Goal: Task Accomplishment & Management: Complete application form

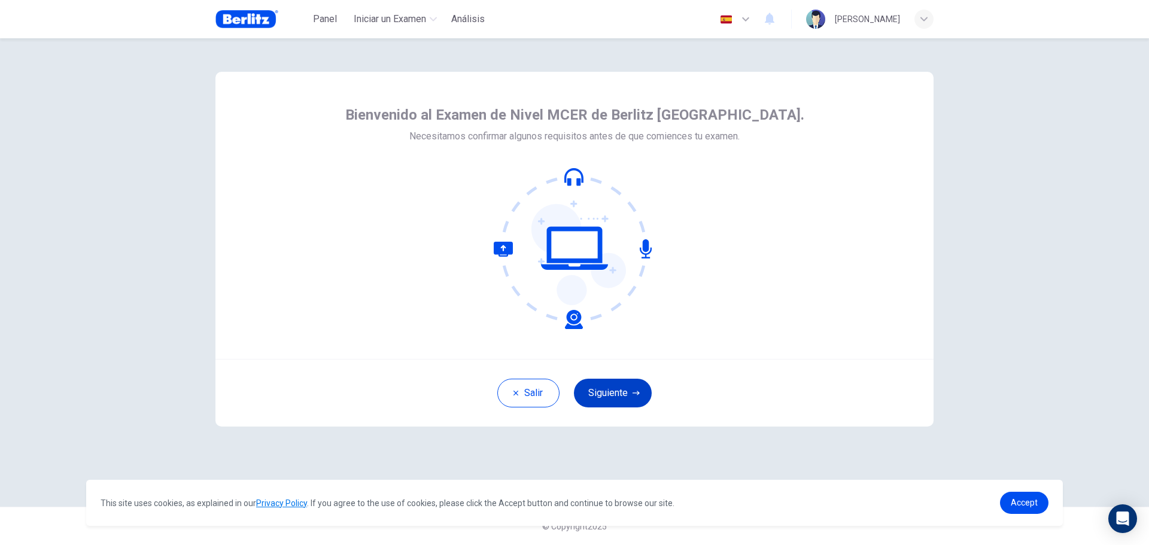
click at [625, 392] on button "Siguiente" at bounding box center [613, 393] width 78 height 29
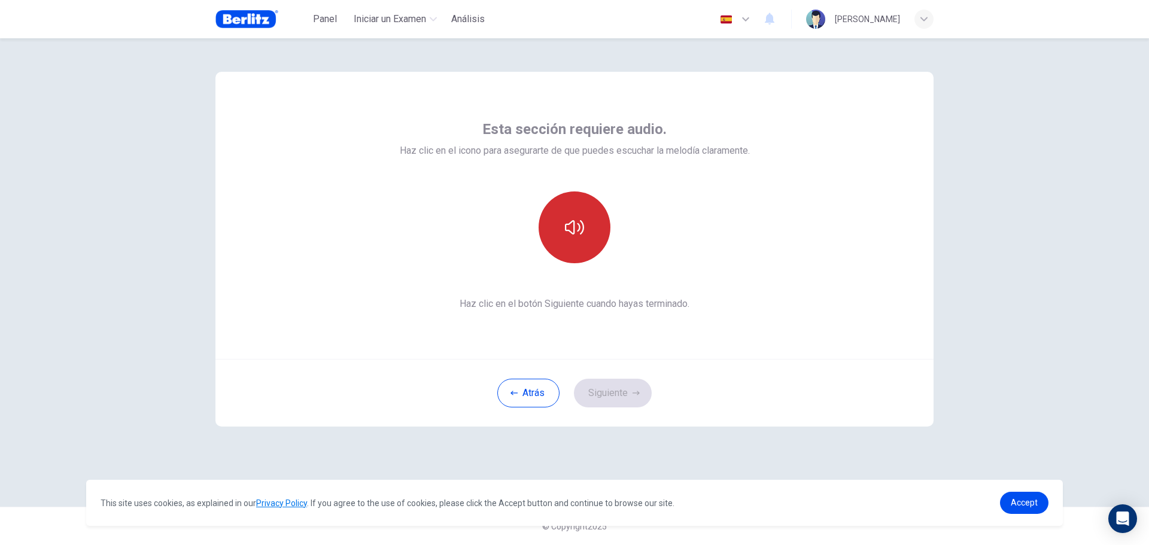
click at [579, 243] on button "button" at bounding box center [575, 227] width 72 height 72
click at [613, 389] on button "Siguiente" at bounding box center [613, 393] width 78 height 29
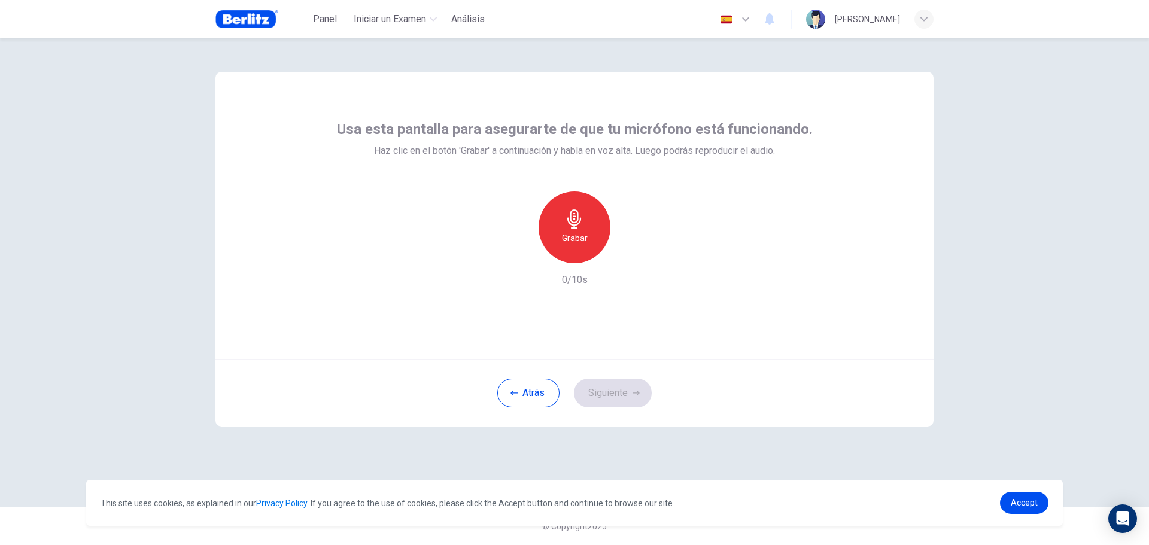
click at [579, 244] on h6 "Grabar" at bounding box center [575, 238] width 26 height 14
click at [619, 391] on button "Siguiente" at bounding box center [613, 393] width 78 height 29
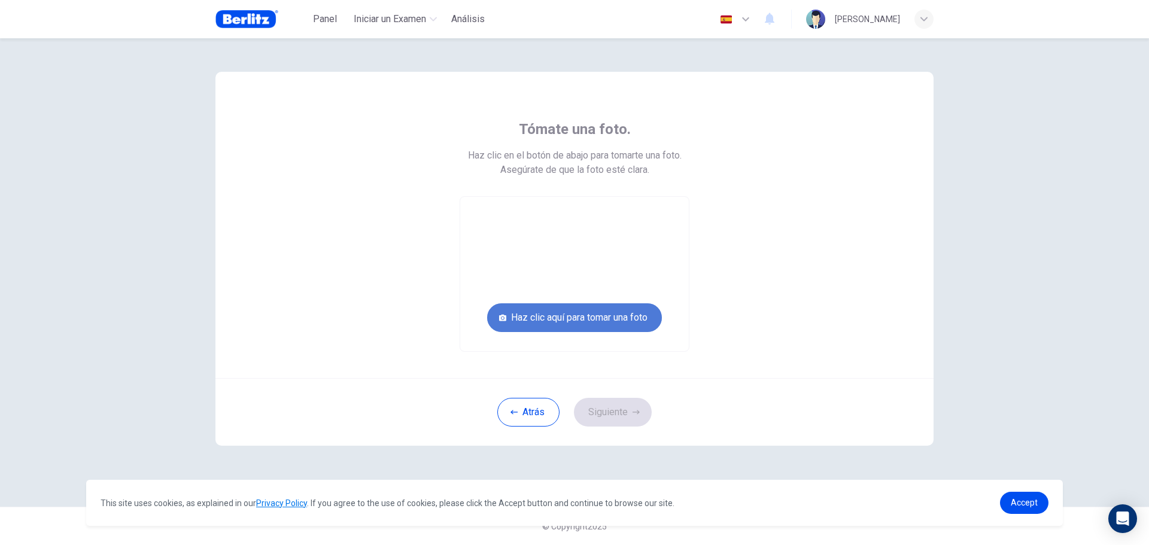
click at [582, 318] on button "Haz clic aquí para tomar una foto" at bounding box center [574, 317] width 175 height 29
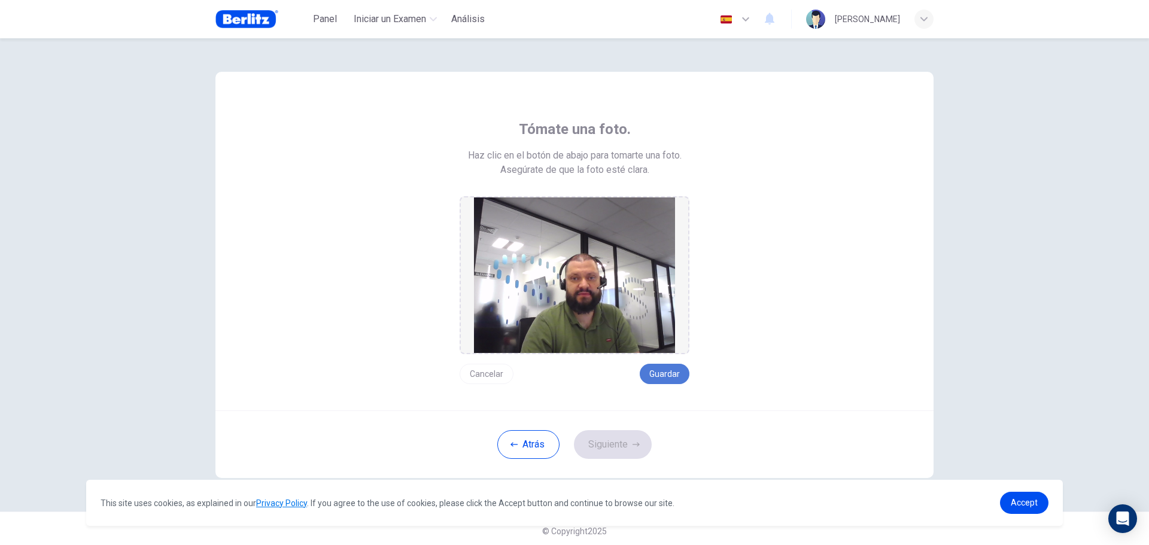
click at [676, 369] on button "Guardar" at bounding box center [665, 374] width 50 height 20
click at [667, 383] on button "Guardar" at bounding box center [665, 374] width 50 height 20
click at [654, 372] on button "Guardar" at bounding box center [665, 374] width 50 height 20
click at [612, 445] on button "Siguiente" at bounding box center [613, 444] width 78 height 29
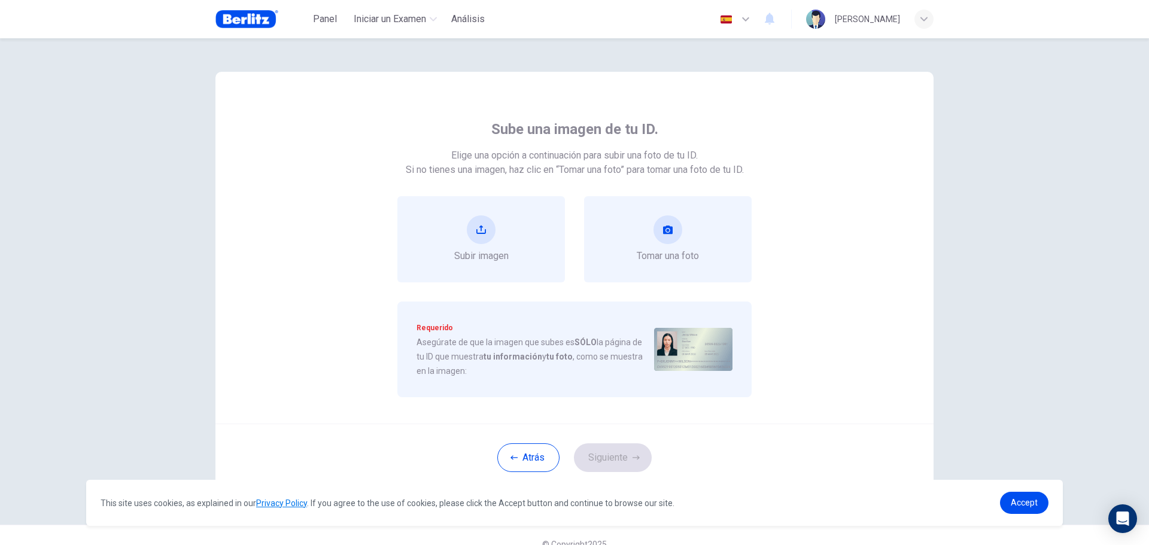
click at [738, 19] on icon "button" at bounding box center [745, 19] width 14 height 14
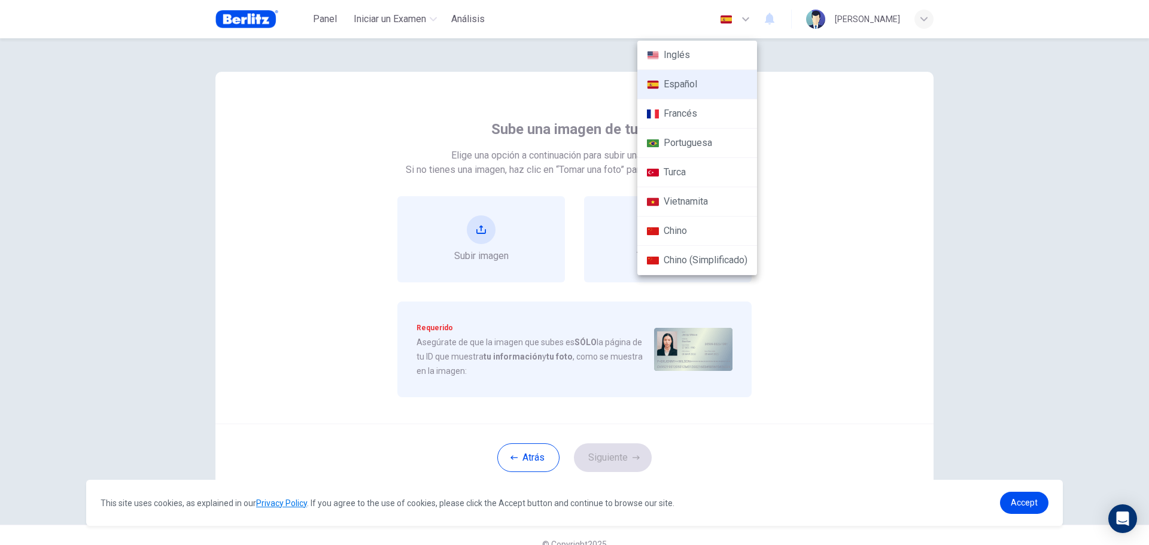
click at [910, 121] on div at bounding box center [574, 272] width 1149 height 545
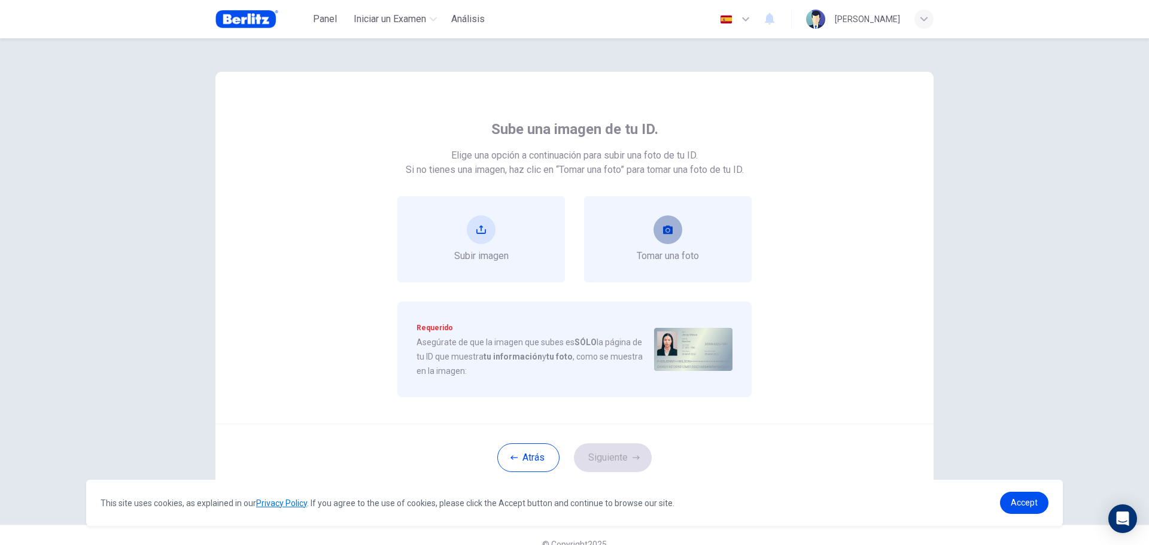
click at [664, 238] on button "take photo" at bounding box center [667, 229] width 29 height 29
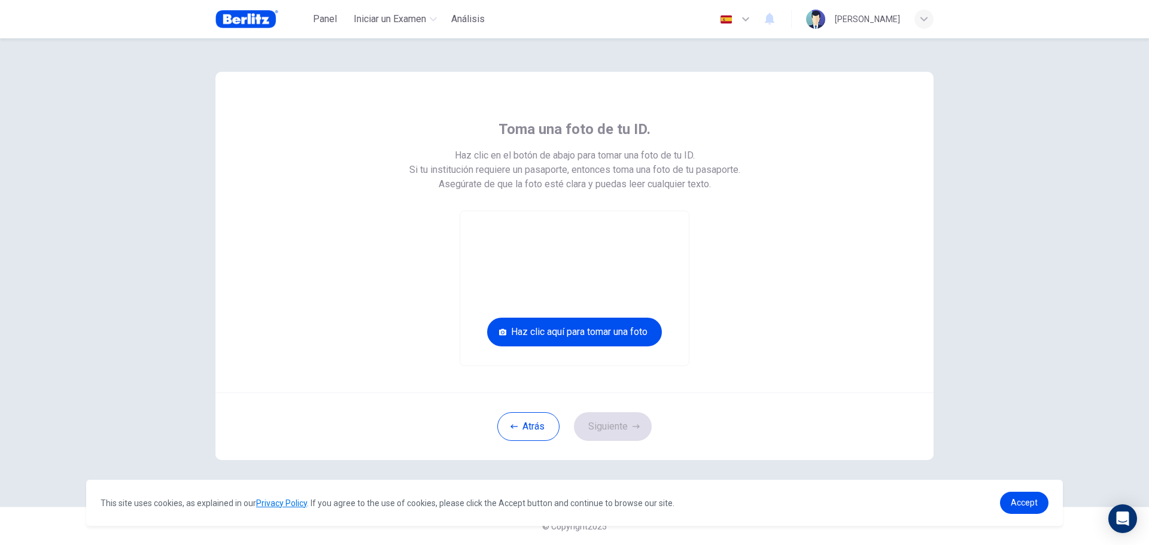
drag, startPoint x: 719, startPoint y: 507, endPoint x: 1051, endPoint y: 567, distance: 337.0
click at [1051, 545] on html "This site uses cookies, as explained in our Privacy Policy . If you agree to th…" at bounding box center [574, 272] width 1149 height 545
click at [636, 333] on button "Haz clic aquí para tomar una foto" at bounding box center [574, 332] width 175 height 29
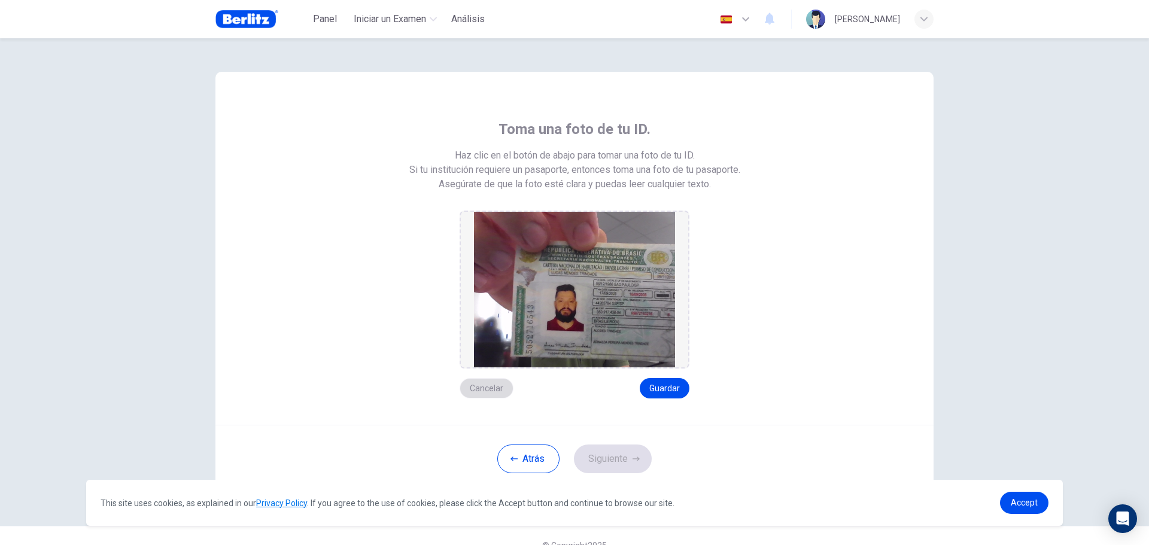
click at [469, 382] on button "Cancelar" at bounding box center [487, 388] width 54 height 20
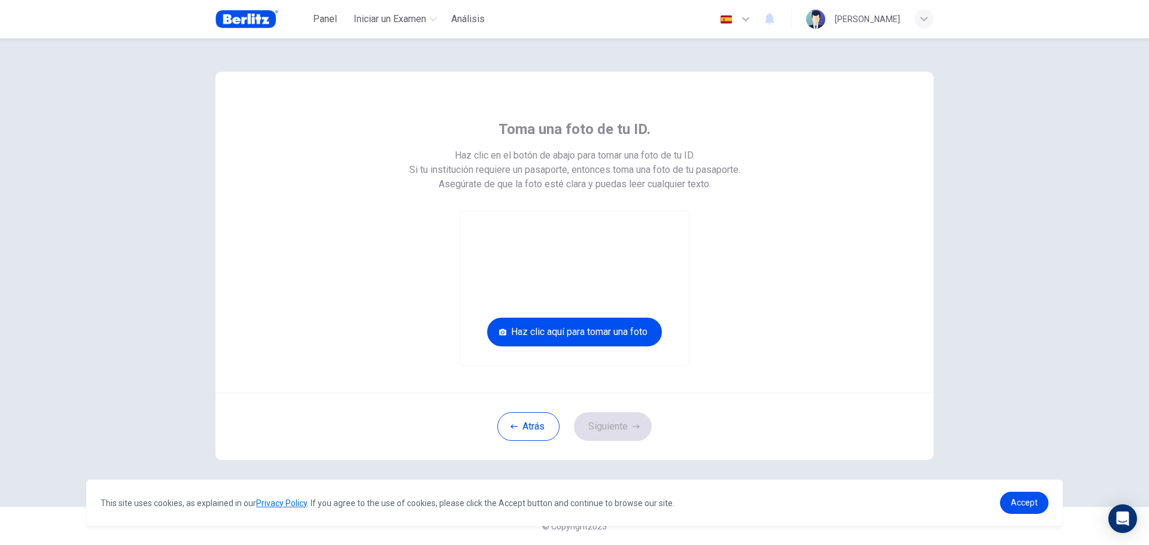
click at [577, 312] on video at bounding box center [574, 288] width 229 height 154
click at [558, 338] on button "Haz clic aquí para tomar una foto" at bounding box center [574, 332] width 175 height 29
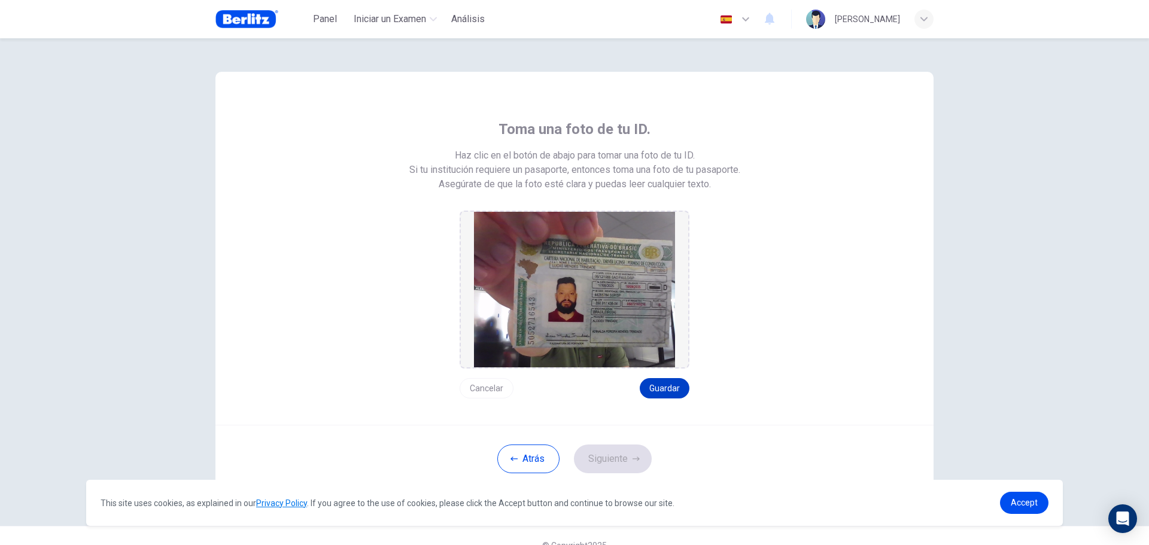
click at [661, 390] on button "Guardar" at bounding box center [665, 388] width 50 height 20
click at [598, 461] on button "Siguiente" at bounding box center [613, 459] width 78 height 29
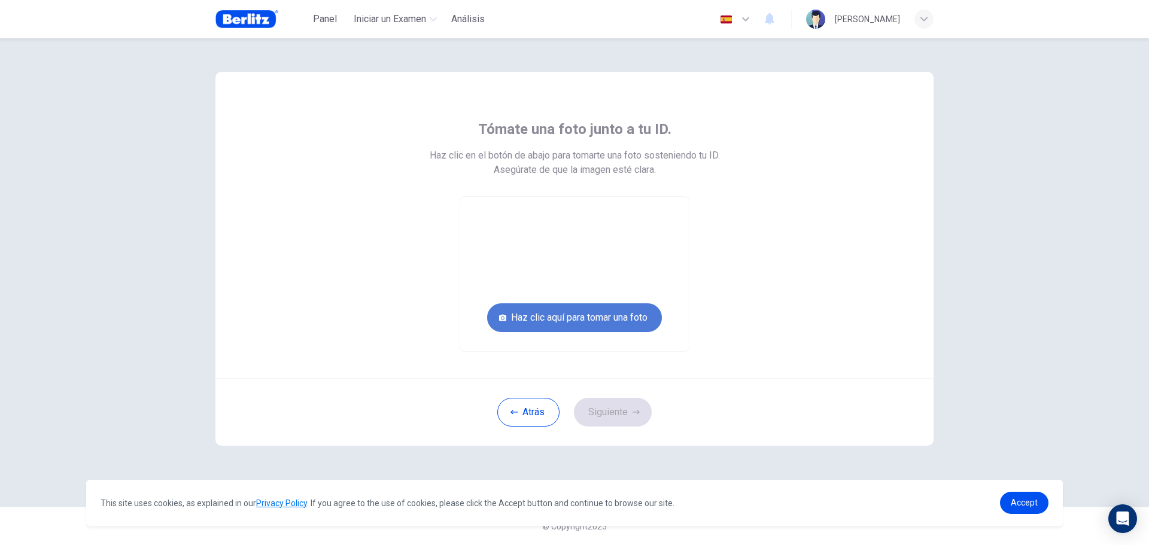
click at [571, 324] on button "Haz clic aquí para tomar una foto" at bounding box center [574, 317] width 175 height 29
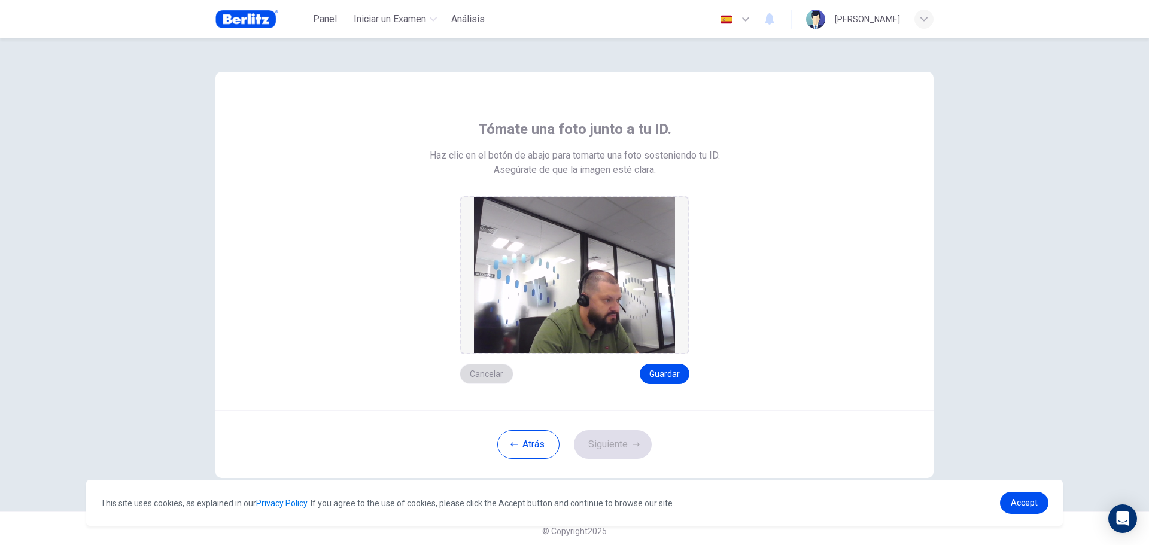
click at [480, 373] on button "Cancelar" at bounding box center [487, 374] width 54 height 20
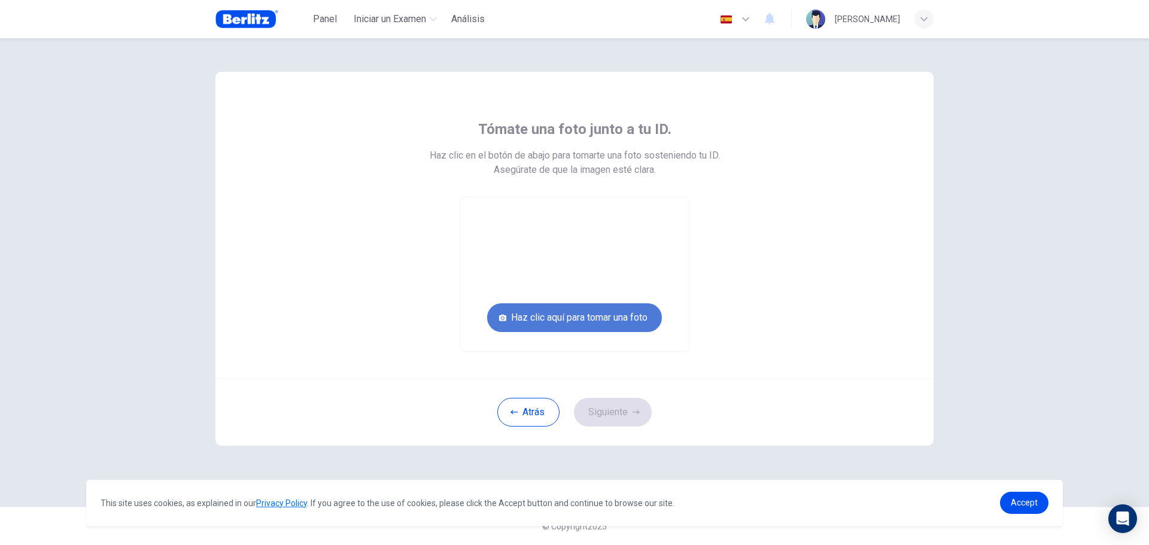
click at [619, 311] on button "Haz clic aquí para tomar una foto" at bounding box center [574, 317] width 175 height 29
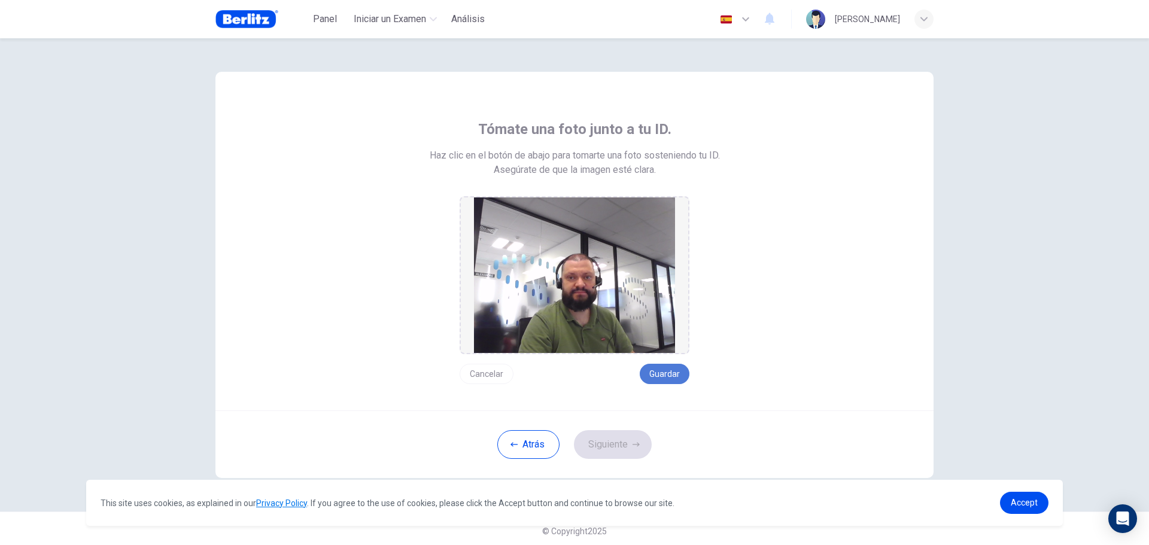
click at [664, 370] on button "Guardar" at bounding box center [665, 374] width 50 height 20
click at [621, 449] on button "Siguiente" at bounding box center [613, 444] width 78 height 29
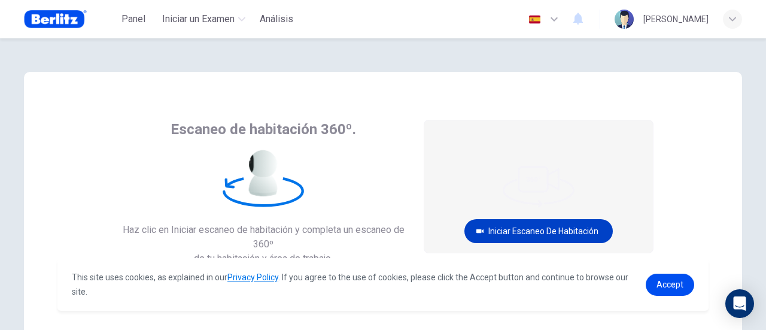
click at [553, 227] on button "Iniciar escaneo de habitación" at bounding box center [538, 231] width 148 height 24
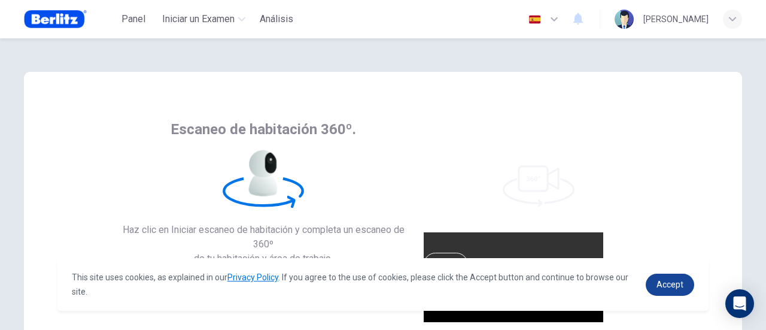
click at [675, 278] on link "Accept" at bounding box center [670, 284] width 48 height 22
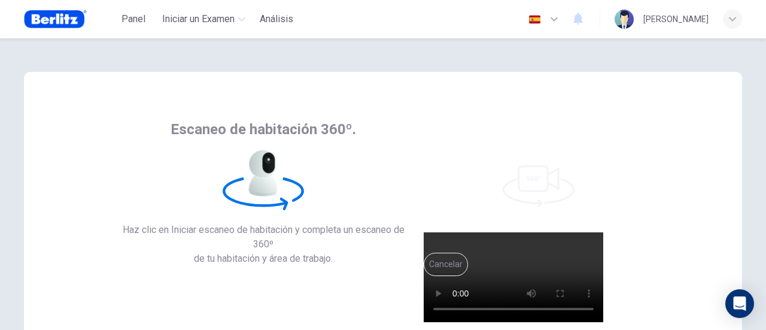
scroll to position [130, 0]
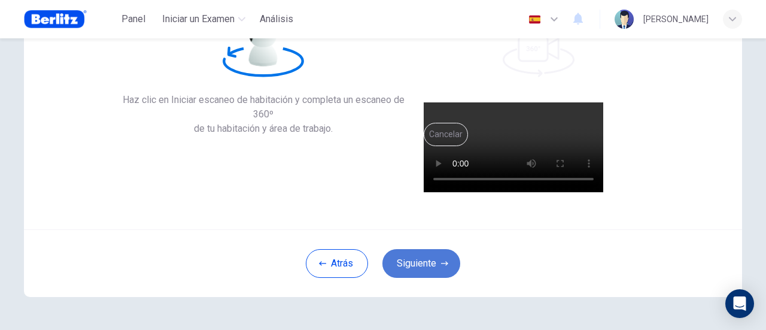
click at [429, 259] on button "Siguiente" at bounding box center [421, 263] width 78 height 29
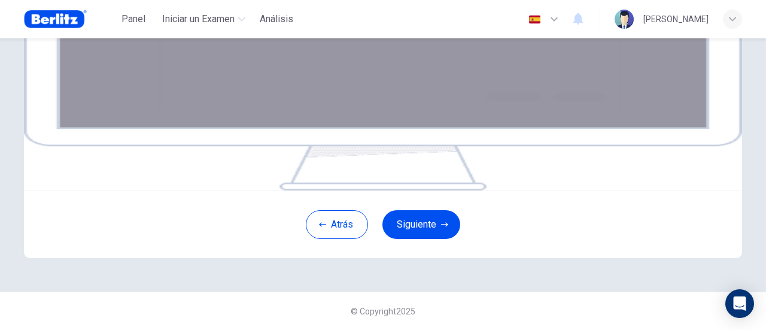
scroll to position [290, 0]
click at [437, 217] on button "Siguiente" at bounding box center [421, 224] width 78 height 29
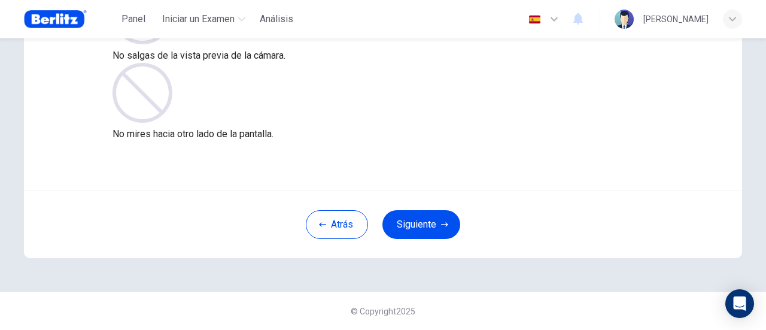
scroll to position [168, 0]
click at [422, 223] on button "Siguiente" at bounding box center [421, 225] width 78 height 29
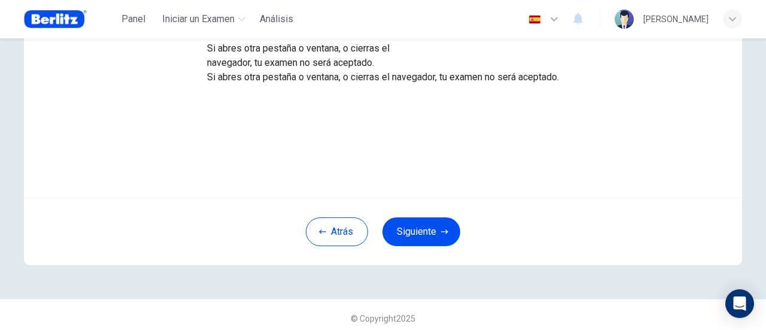
scroll to position [165, 0]
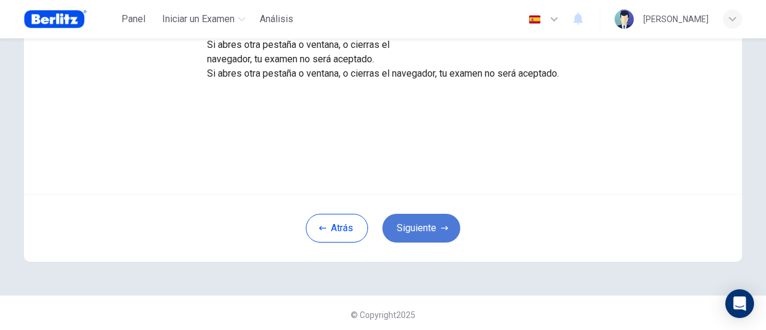
click at [430, 226] on button "Siguiente" at bounding box center [421, 228] width 78 height 29
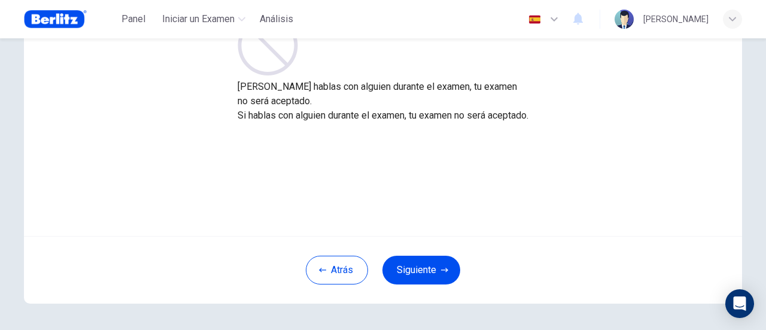
scroll to position [136, 0]
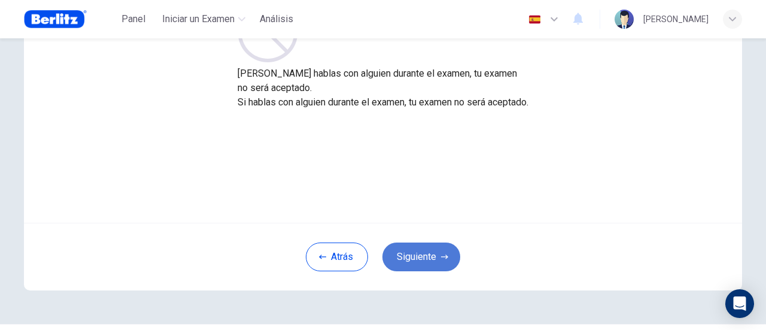
click at [420, 259] on button "Siguiente" at bounding box center [421, 256] width 78 height 29
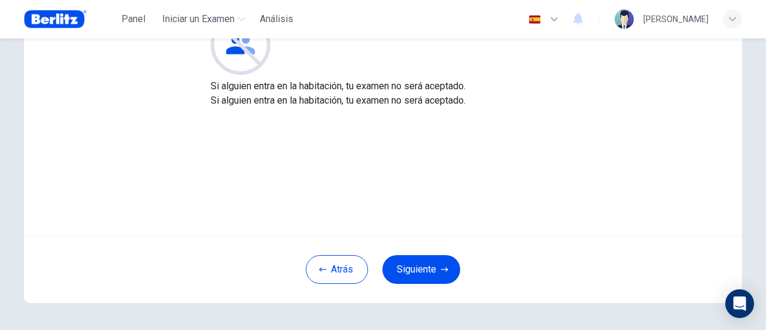
scroll to position [124, 0]
click at [428, 258] on button "Siguiente" at bounding box center [421, 268] width 78 height 29
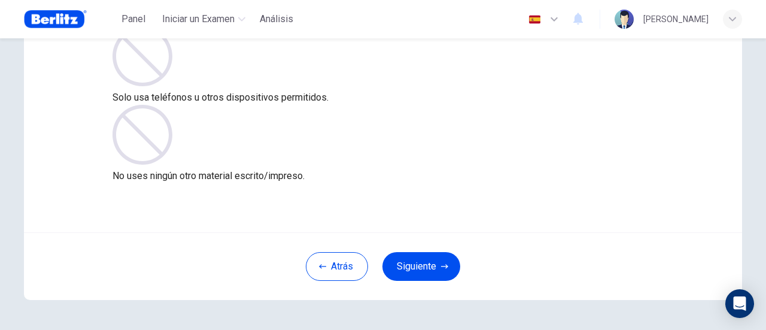
scroll to position [133, 0]
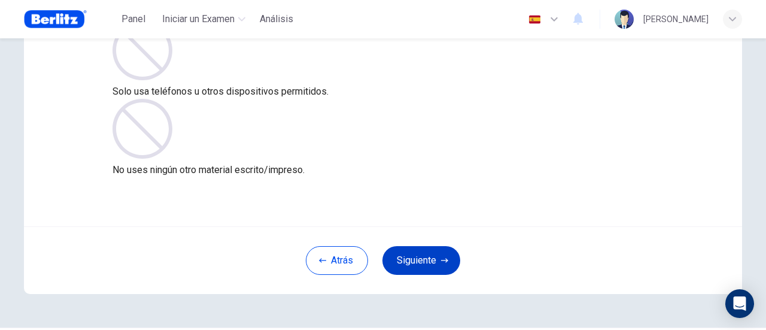
click at [427, 257] on button "Siguiente" at bounding box center [421, 260] width 78 height 29
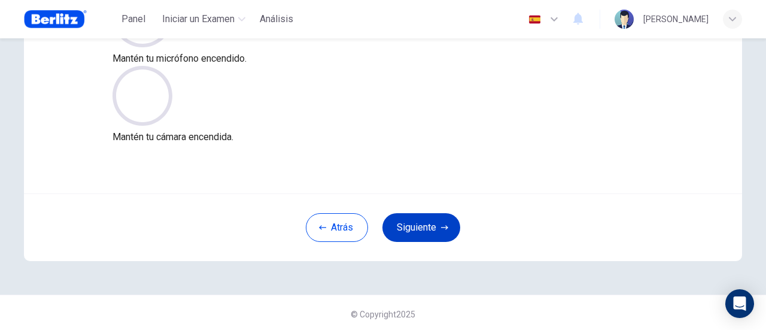
scroll to position [166, 0]
click at [422, 224] on button "Siguiente" at bounding box center [421, 226] width 78 height 29
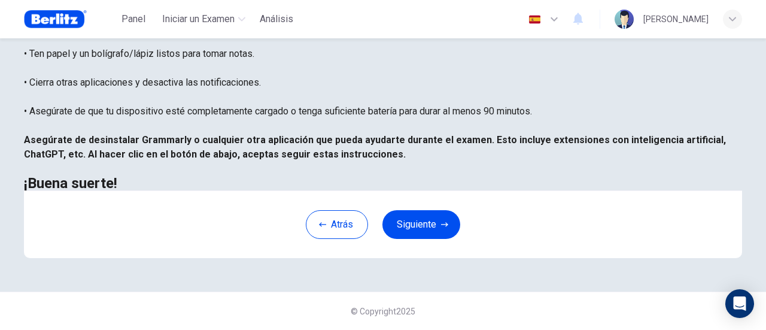
scroll to position [56, 0]
click at [421, 239] on button "Siguiente" at bounding box center [421, 224] width 78 height 29
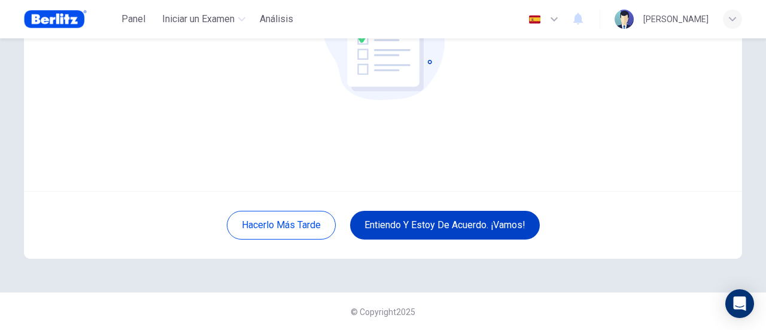
click at [479, 224] on button "Entiendo y estoy de acuerdo. ¡Vamos!" at bounding box center [445, 225] width 190 height 29
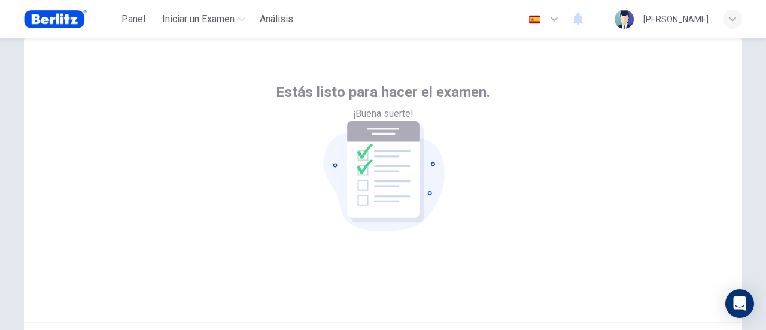
scroll to position [0, 0]
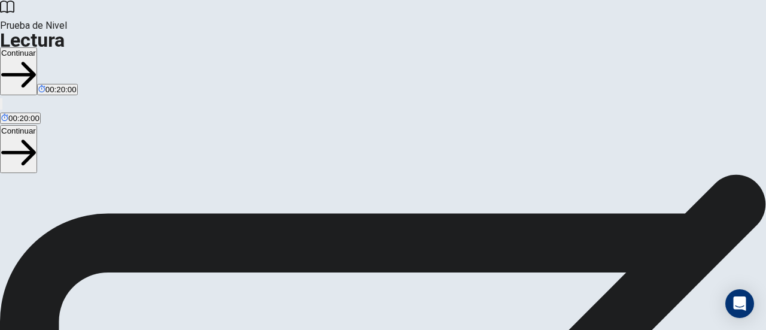
scroll to position [32, 0]
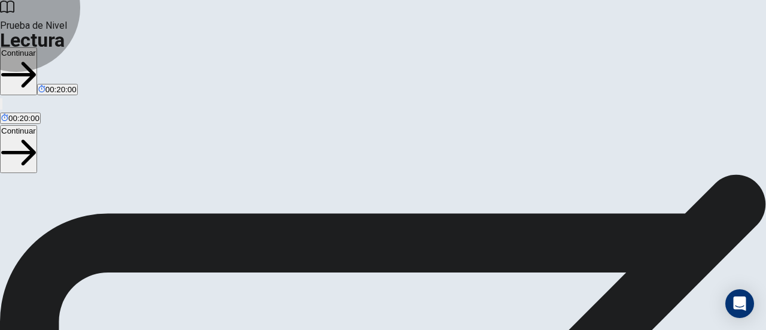
click at [37, 47] on button "Continuar" at bounding box center [18, 71] width 37 height 48
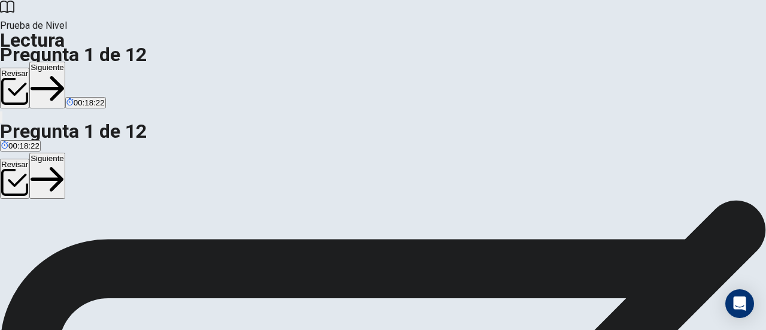
scroll to position [0, 0]
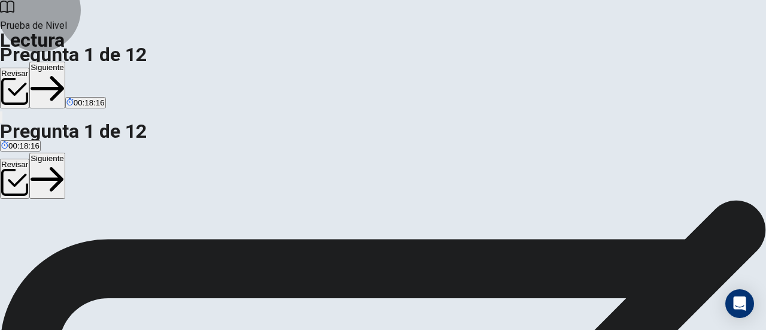
click at [65, 62] on button "Siguiente" at bounding box center [47, 85] width 36 height 47
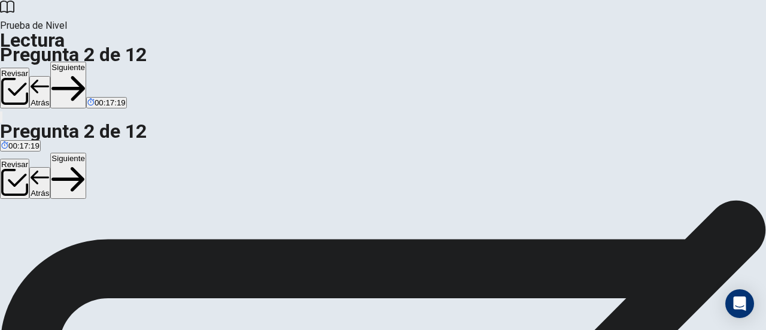
scroll to position [81, 0]
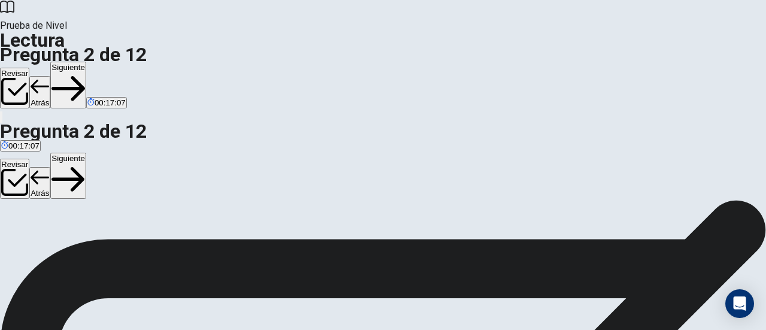
click at [86, 62] on button "Siguiente" at bounding box center [68, 85] width 36 height 47
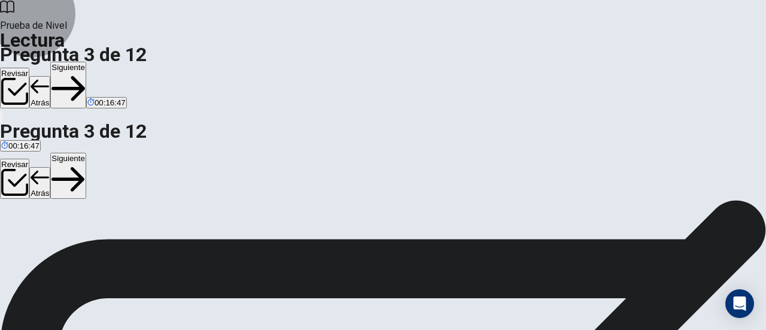
click at [86, 62] on button "Siguiente" at bounding box center [68, 85] width 36 height 47
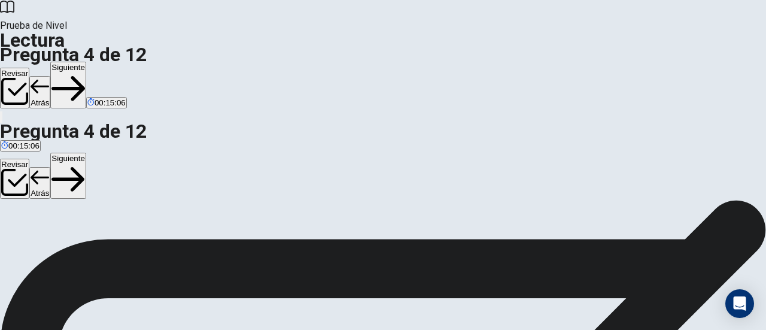
scroll to position [48, 0]
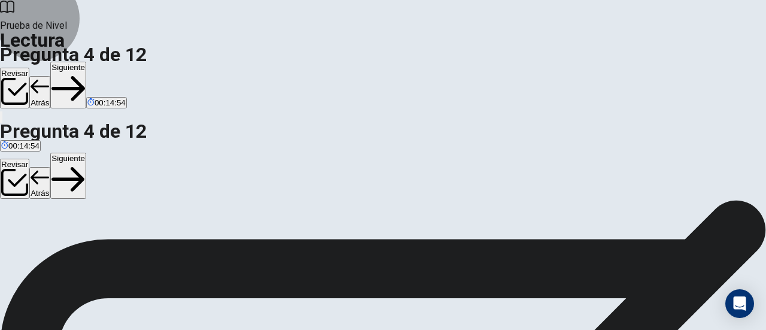
click at [86, 62] on button "Siguiente" at bounding box center [68, 85] width 36 height 47
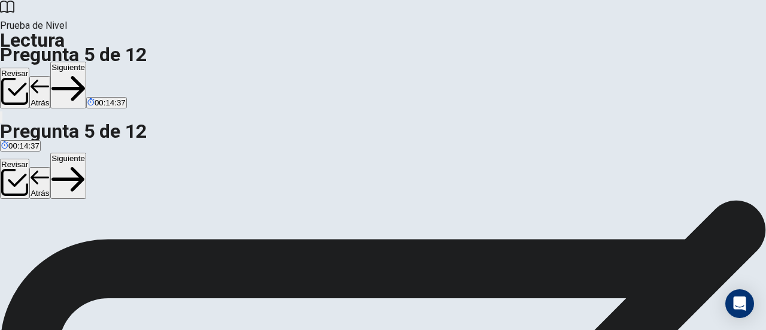
click at [86, 62] on button "Siguiente" at bounding box center [68, 85] width 36 height 47
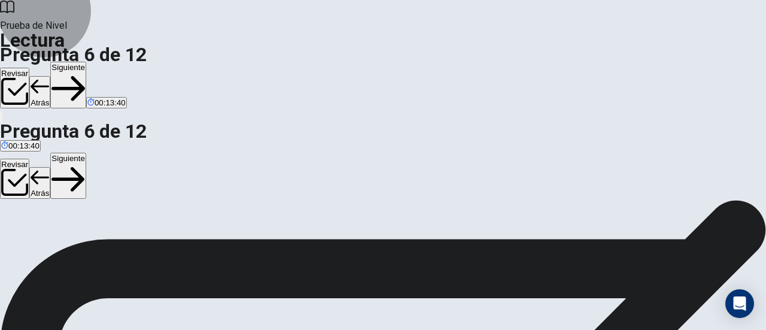
click at [86, 62] on button "Siguiente" at bounding box center [68, 85] width 36 height 47
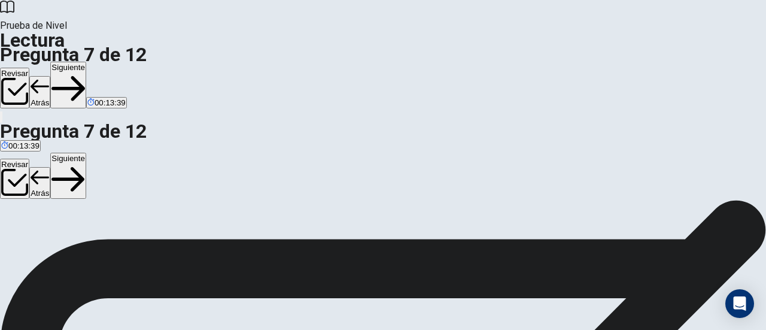
scroll to position [38, 0]
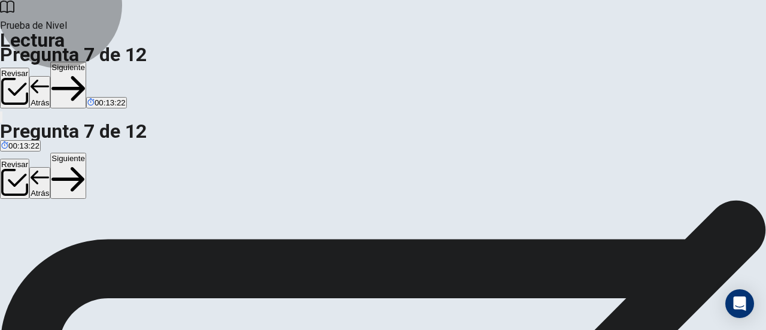
click at [86, 62] on button "Siguiente" at bounding box center [68, 85] width 36 height 47
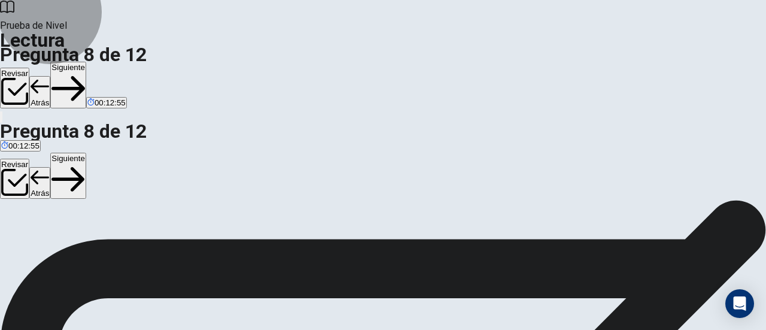
click at [86, 62] on button "Siguiente" at bounding box center [68, 85] width 36 height 47
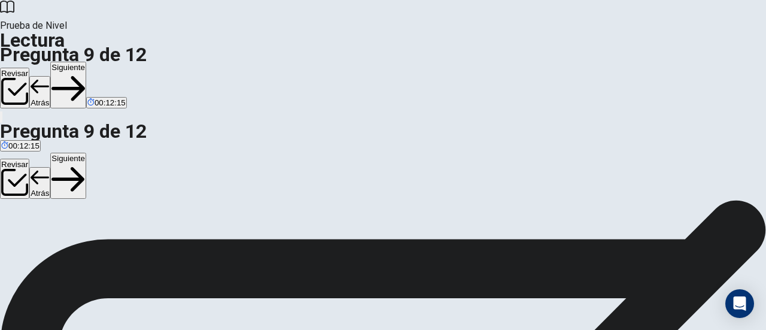
click at [86, 62] on button "Siguiente" at bounding box center [68, 85] width 36 height 47
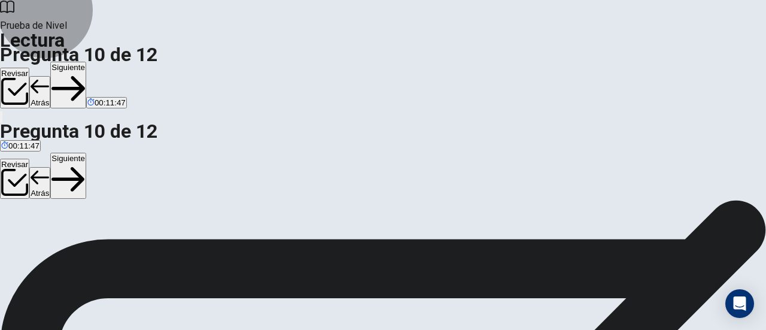
click at [86, 62] on button "Siguiente" at bounding box center [68, 85] width 36 height 47
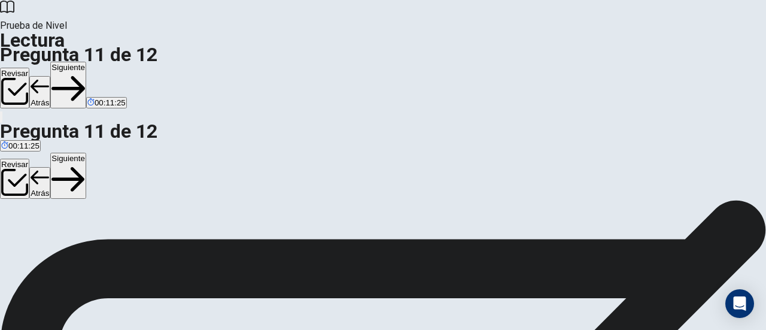
click at [86, 62] on button "Siguiente" at bounding box center [68, 85] width 36 height 47
drag, startPoint x: 235, startPoint y: 157, endPoint x: 234, endPoint y: 189, distance: 31.1
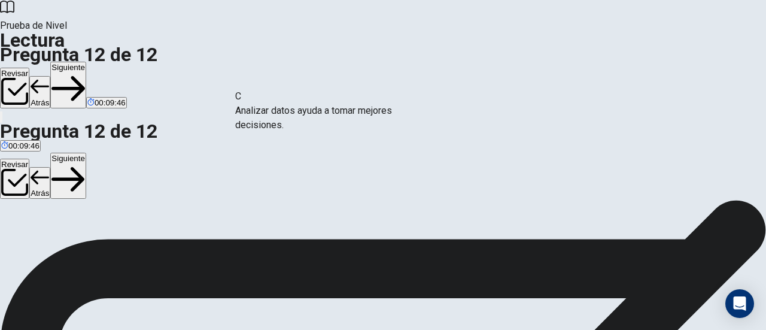
drag, startPoint x: 134, startPoint y: 204, endPoint x: 329, endPoint y: 112, distance: 215.8
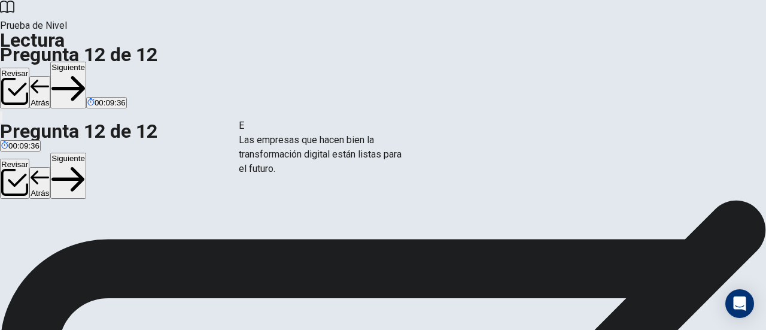
drag, startPoint x: 144, startPoint y: 156, endPoint x: 343, endPoint y: 150, distance: 199.9
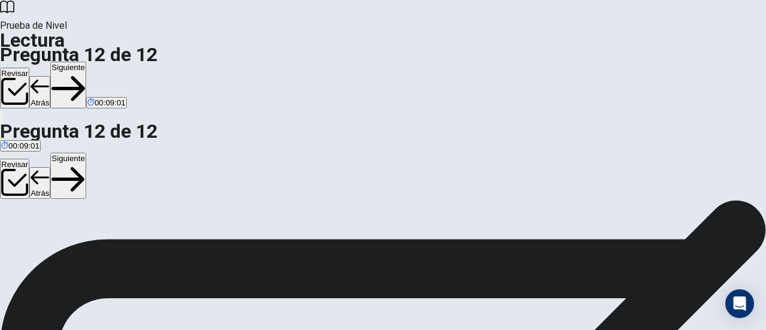
scroll to position [0, 0]
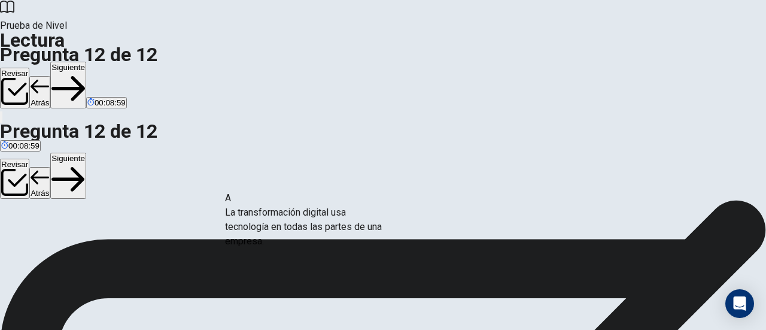
drag, startPoint x: 150, startPoint y: 114, endPoint x: 344, endPoint y: 222, distance: 222.3
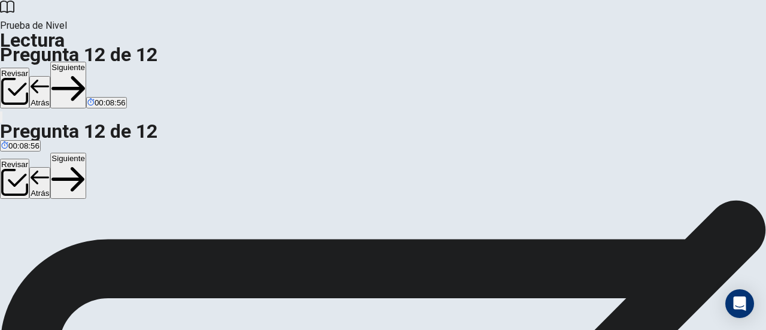
click at [86, 62] on button "Siguiente" at bounding box center [68, 85] width 36 height 47
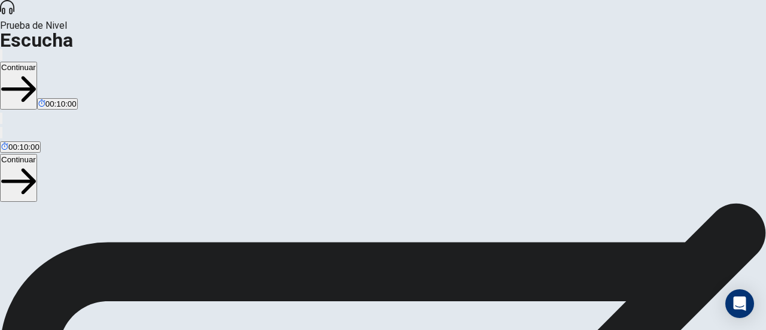
scroll to position [0, 0]
click at [1, 57] on icon "button" at bounding box center [1, 57] width 0 height 0
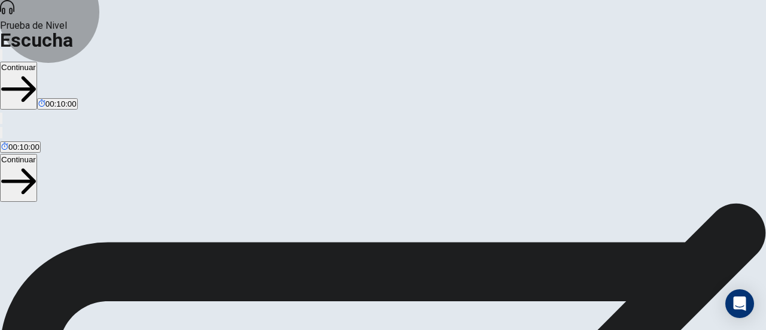
click at [37, 62] on button "Continuar" at bounding box center [18, 86] width 37 height 48
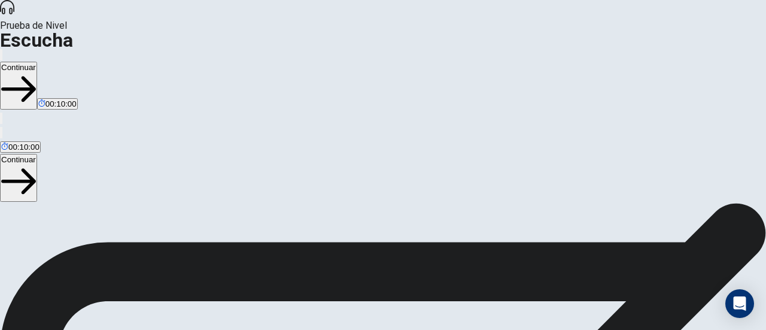
scroll to position [45, 0]
click at [2, 49] on button "button" at bounding box center [1, 54] width 2 height 11
drag, startPoint x: 531, startPoint y: 38, endPoint x: 519, endPoint y: 42, distance: 12.5
click at [487, 32] on span at bounding box center [487, 32] width 0 height 0
type input "*"
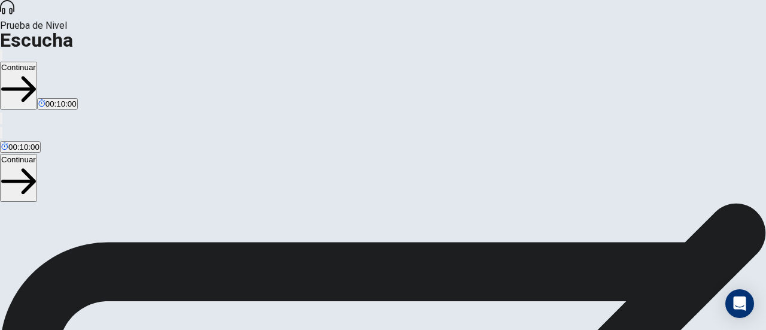
drag, startPoint x: 519, startPoint y: 42, endPoint x: 547, endPoint y: 46, distance: 27.8
click at [487, 32] on span at bounding box center [487, 32] width 0 height 0
click at [37, 62] on button "Continuar" at bounding box center [18, 86] width 37 height 48
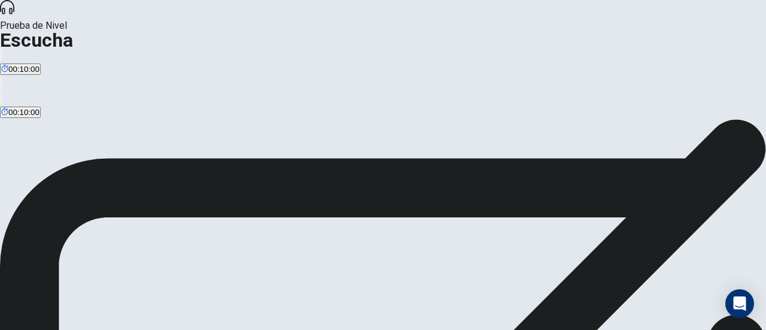
scroll to position [0, 0]
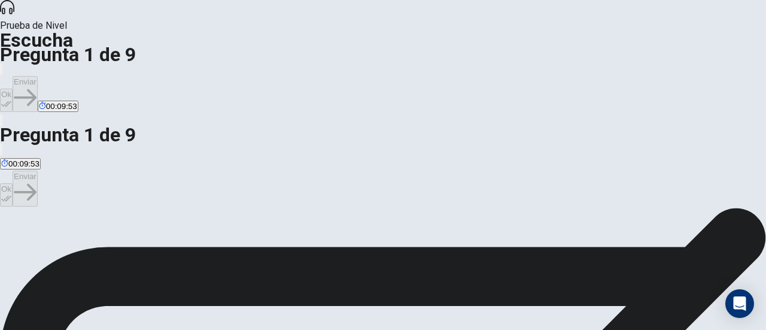
click at [13, 89] on button "Ok" at bounding box center [6, 100] width 13 height 23
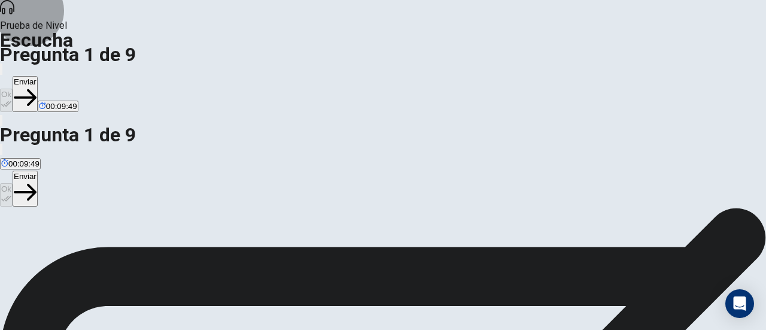
click at [38, 76] on button "Enviar" at bounding box center [25, 94] width 25 height 36
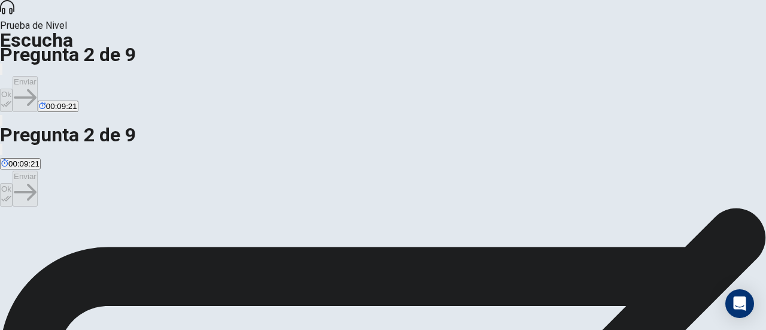
click at [13, 89] on button "Ok" at bounding box center [6, 100] width 13 height 23
click at [38, 76] on button "Enviar" at bounding box center [25, 94] width 25 height 36
click at [13, 89] on button "Ok" at bounding box center [6, 100] width 13 height 23
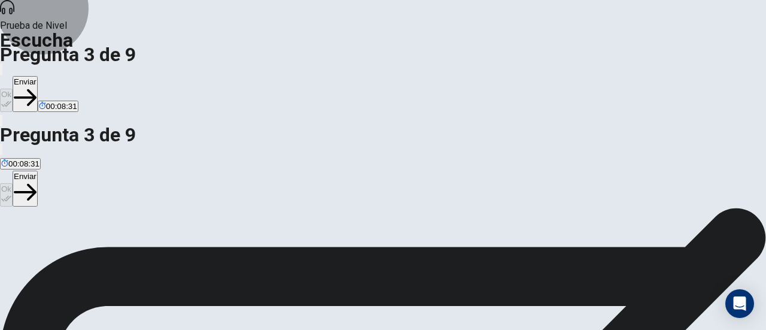
click at [38, 76] on button "Enviar" at bounding box center [25, 94] width 25 height 36
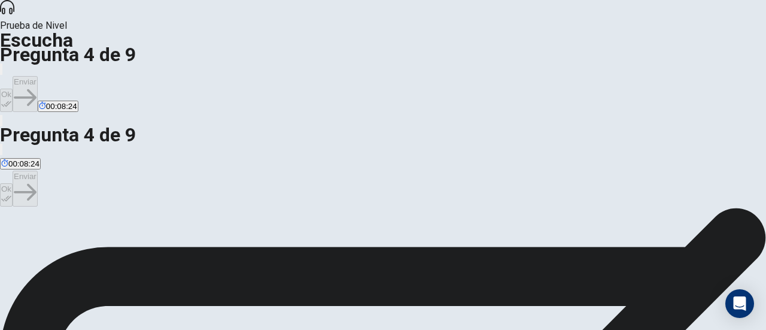
click at [13, 89] on button "Ok" at bounding box center [6, 100] width 13 height 23
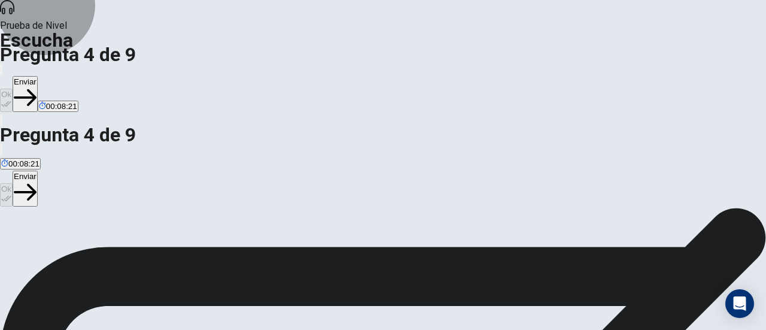
click at [38, 76] on button "Enviar" at bounding box center [25, 94] width 25 height 36
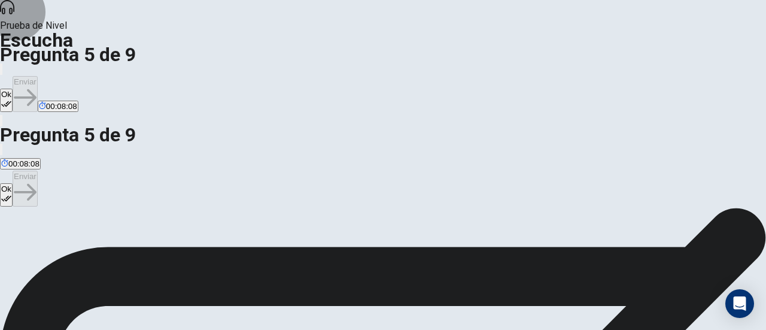
click at [13, 89] on button "Ok" at bounding box center [6, 100] width 13 height 23
click at [38, 76] on button "Enviar" at bounding box center [25, 94] width 25 height 36
click at [13, 89] on button "Ok" at bounding box center [6, 100] width 13 height 23
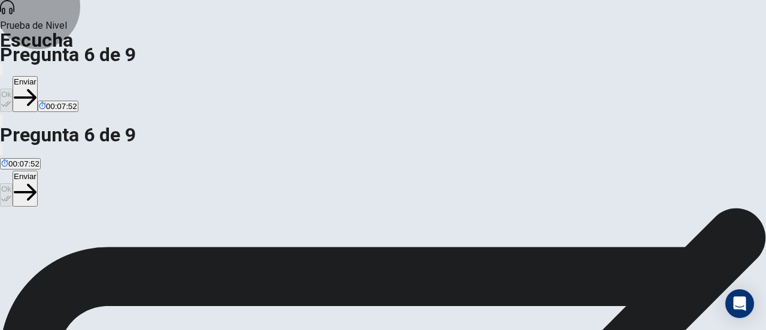
click at [38, 76] on button "Enviar" at bounding box center [25, 94] width 25 height 36
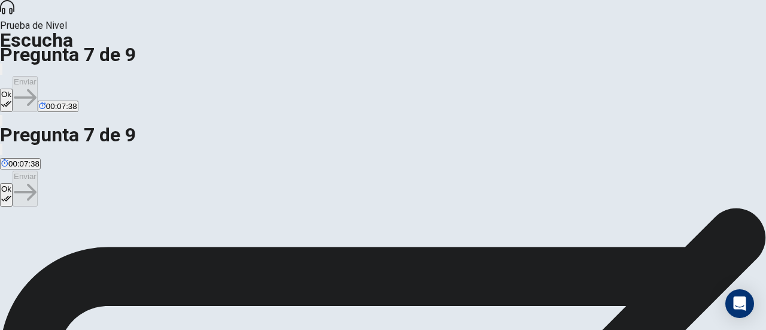
click at [13, 89] on button "Ok" at bounding box center [6, 100] width 13 height 23
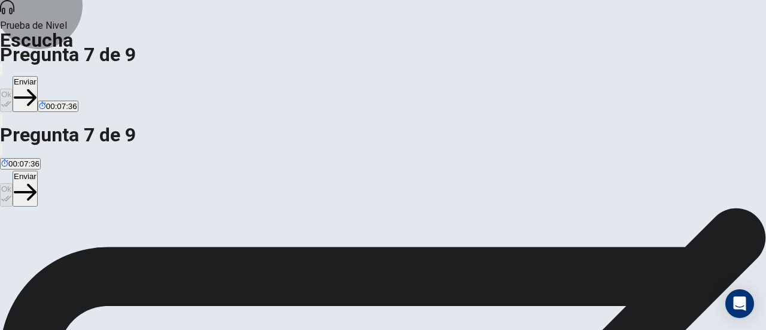
click at [38, 76] on button "Enviar" at bounding box center [25, 94] width 25 height 36
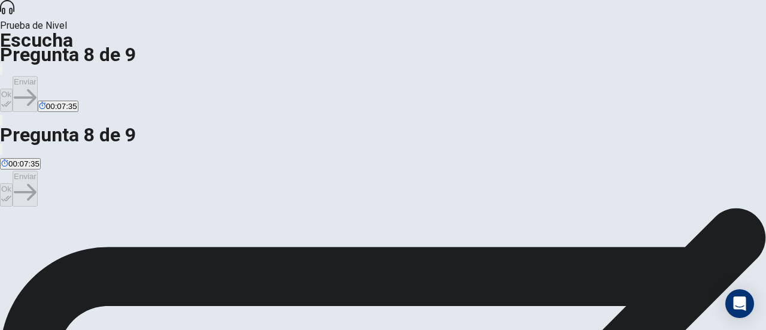
click at [591, 62] on div "Ok Enviar 00:07:35" at bounding box center [383, 87] width 766 height 51
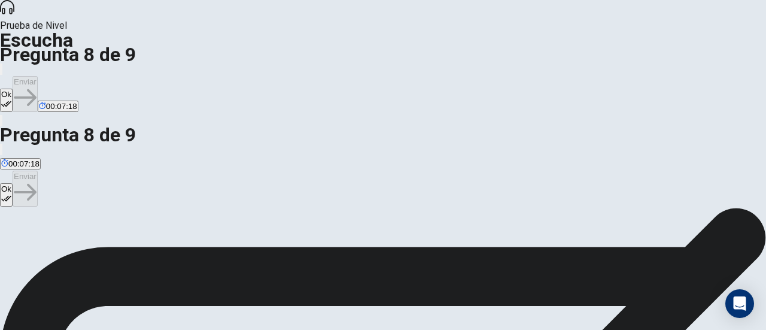
click at [13, 89] on button "Ok" at bounding box center [6, 100] width 13 height 23
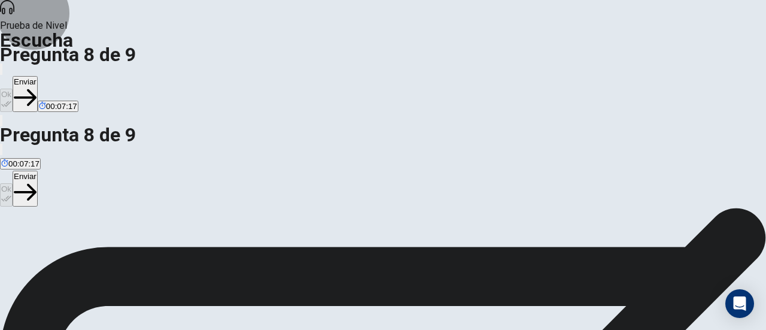
click at [38, 76] on button "Enviar" at bounding box center [25, 94] width 25 height 36
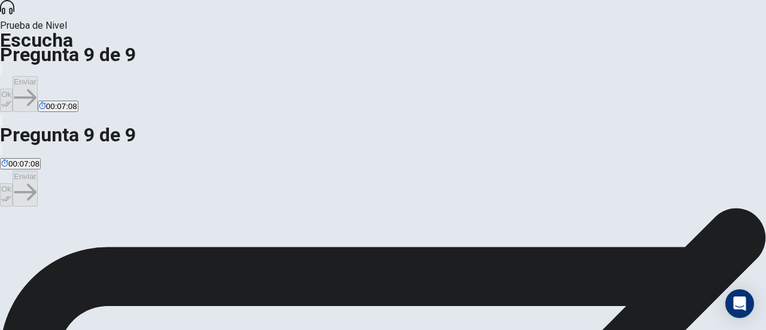
click at [13, 89] on button "Ok" at bounding box center [6, 100] width 13 height 23
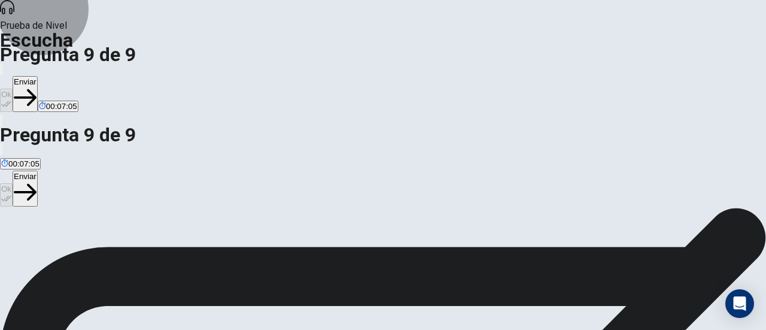
click at [37, 86] on icon "button" at bounding box center [25, 97] width 23 height 23
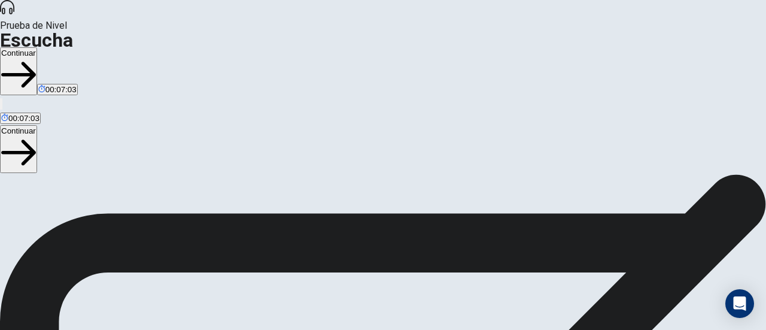
scroll to position [111, 0]
click at [37, 47] on button "Continuar" at bounding box center [18, 71] width 37 height 48
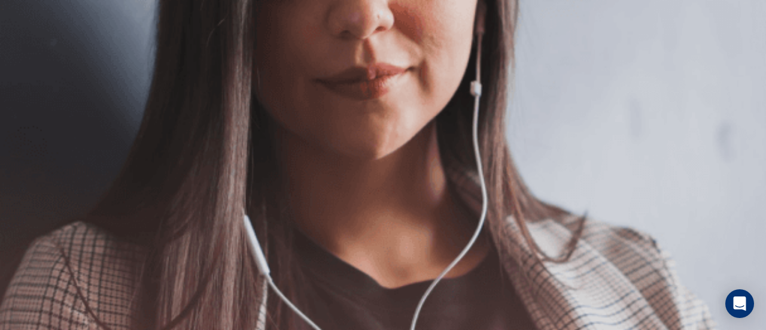
scroll to position [0, 0]
click at [2, 49] on button "button" at bounding box center [1, 54] width 2 height 11
click at [37, 62] on button "Continuar" at bounding box center [18, 86] width 37 height 48
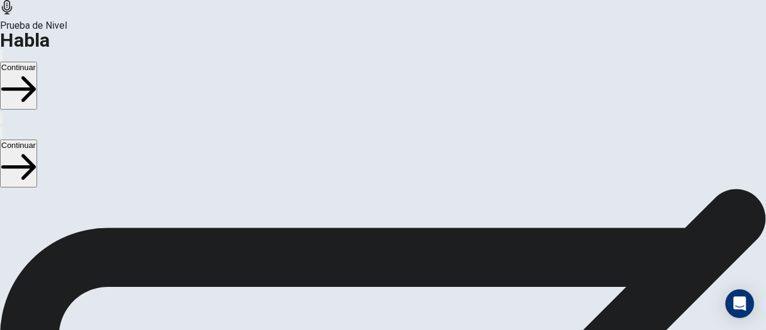
scroll to position [148, 0]
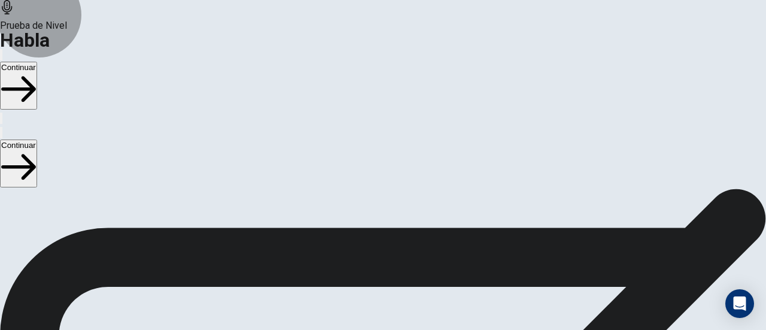
click at [37, 62] on button "Continuar" at bounding box center [18, 86] width 37 height 48
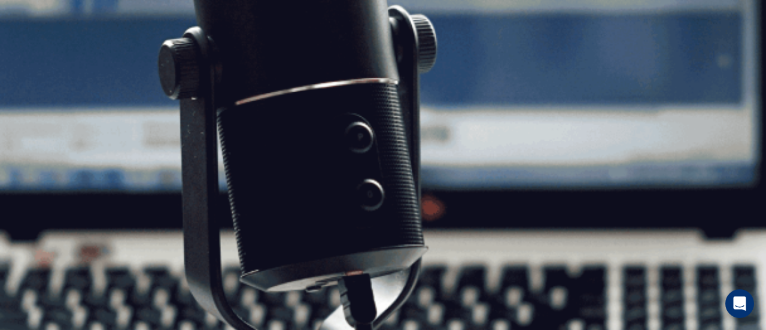
scroll to position [181, 0]
click at [37, 62] on button "Continuar" at bounding box center [18, 86] width 37 height 48
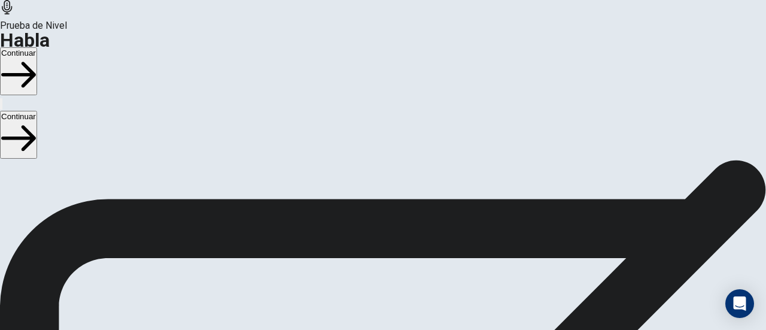
scroll to position [105, 0]
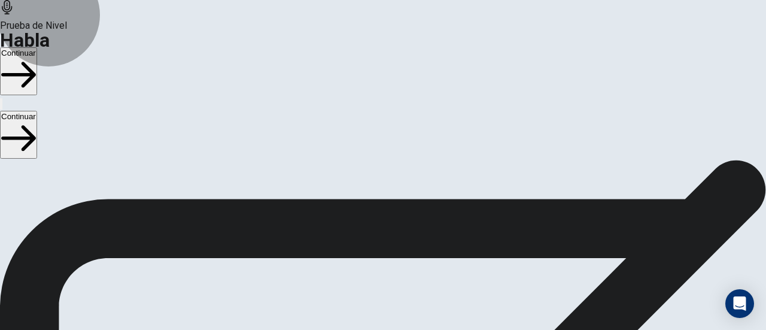
click at [37, 47] on button "Continuar" at bounding box center [18, 71] width 37 height 48
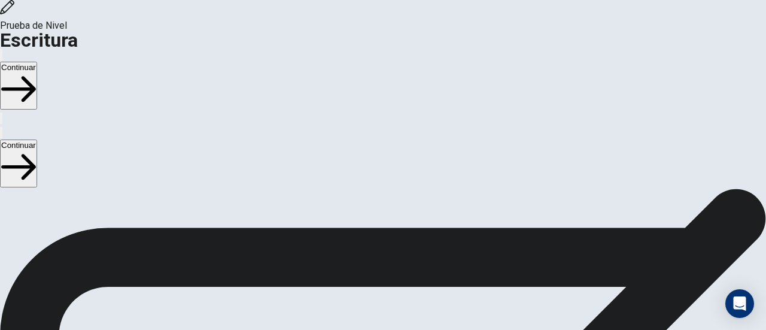
scroll to position [0, 0]
click at [37, 62] on button "Continuar" at bounding box center [18, 86] width 37 height 48
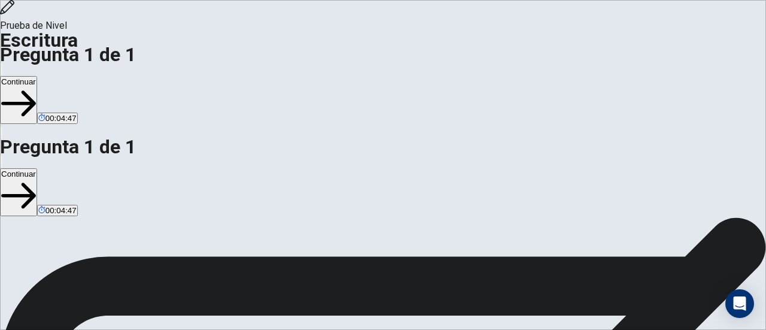
scroll to position [163, 0]
type textarea "**********"
click at [37, 76] on button "Continuar" at bounding box center [18, 100] width 37 height 48
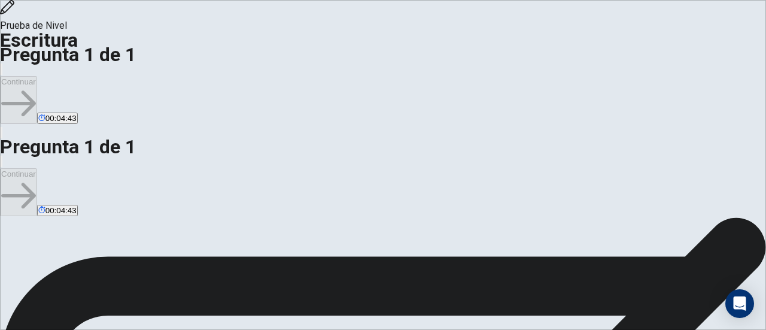
scroll to position [105, 0]
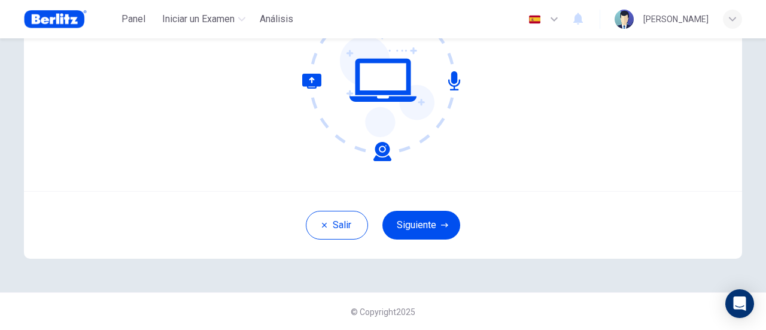
scroll to position [168, 0]
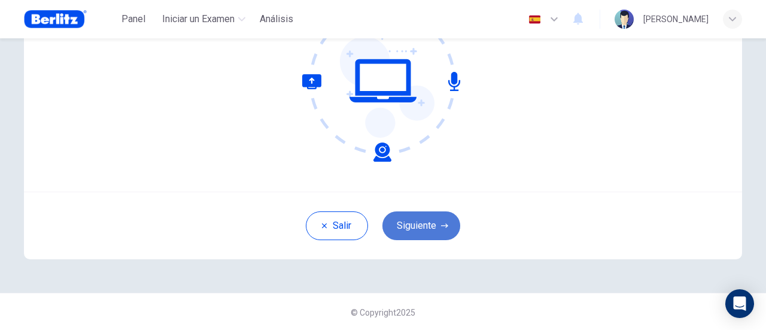
click at [436, 227] on button "Siguiente" at bounding box center [421, 225] width 78 height 29
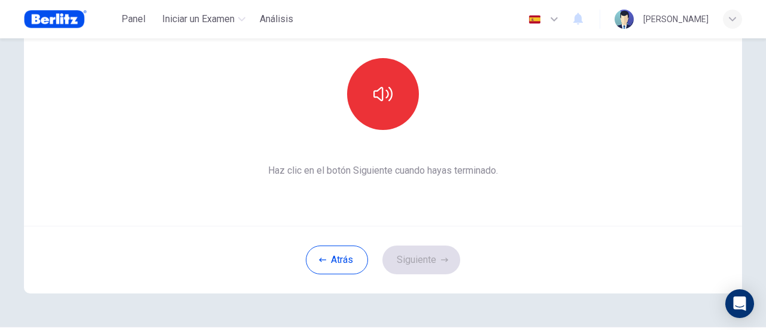
scroll to position [158, 0]
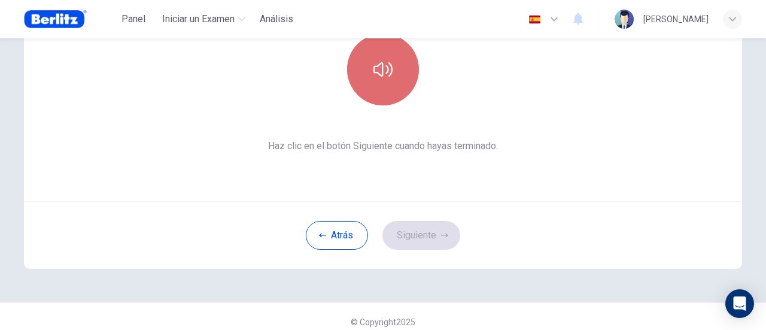
click at [393, 72] on button "button" at bounding box center [383, 70] width 72 height 72
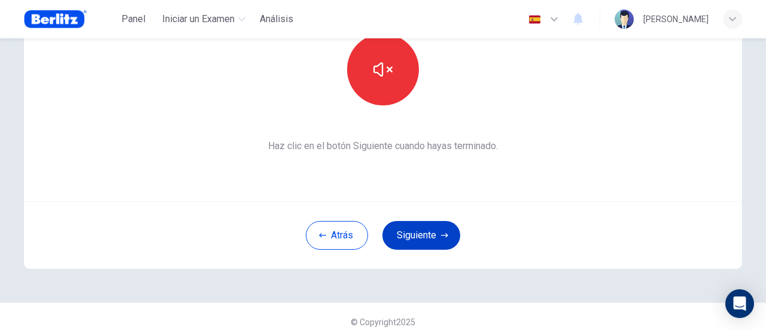
click at [432, 231] on button "Siguiente" at bounding box center [421, 235] width 78 height 29
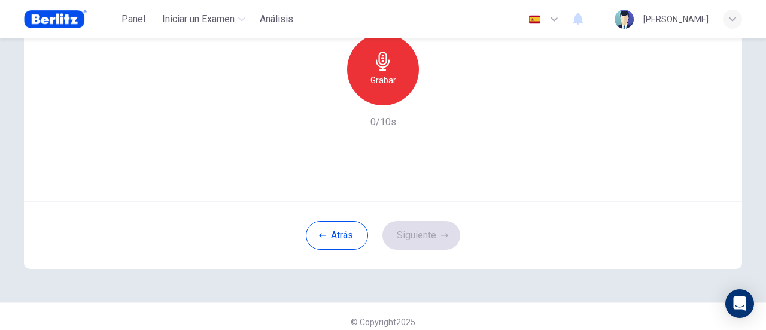
click at [384, 78] on h6 "Grabar" at bounding box center [383, 80] width 26 height 14
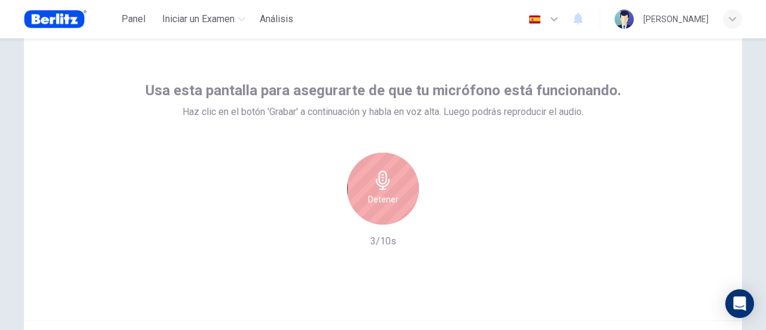
scroll to position [168, 0]
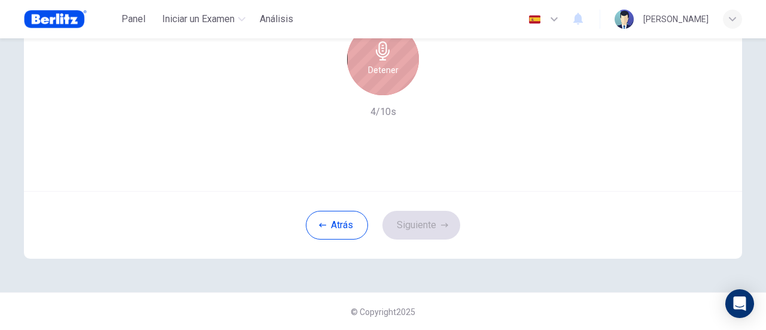
click at [392, 59] on div "Detener" at bounding box center [383, 59] width 72 height 72
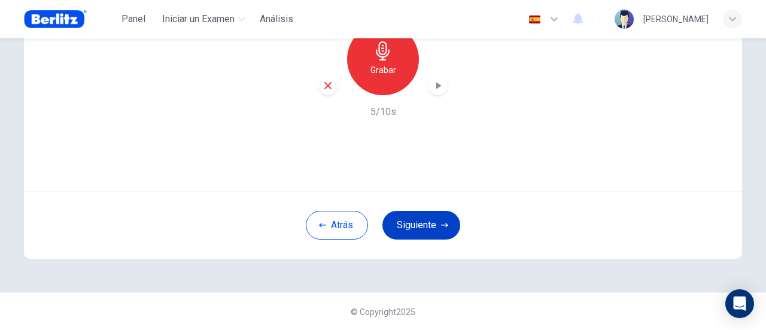
click at [427, 222] on button "Siguiente" at bounding box center [421, 225] width 78 height 29
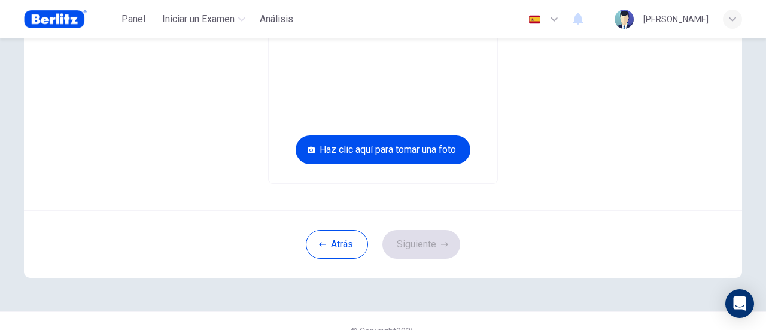
scroll to position [0, 0]
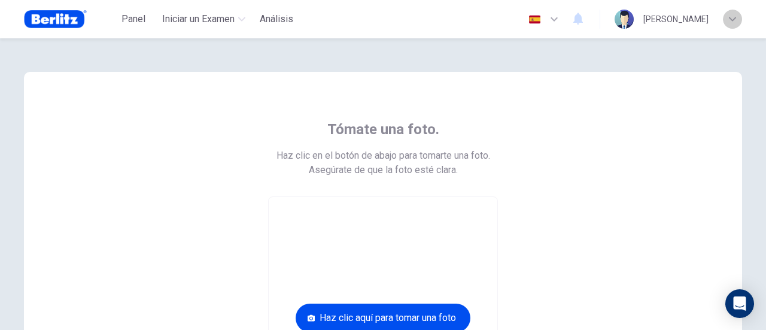
click at [728, 24] on div "button" at bounding box center [732, 19] width 19 height 19
click at [504, 97] on div at bounding box center [383, 165] width 766 height 330
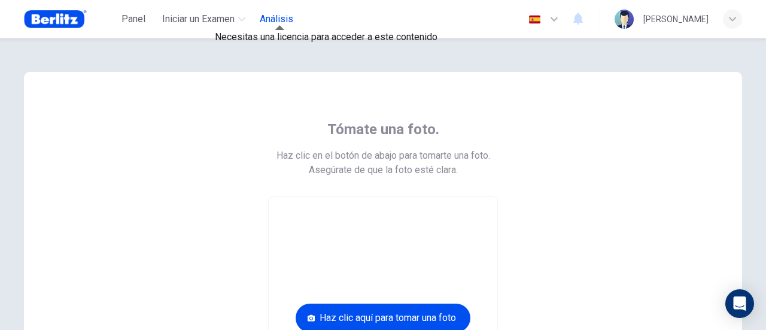
click at [284, 17] on span "Análisis" at bounding box center [277, 19] width 34 height 14
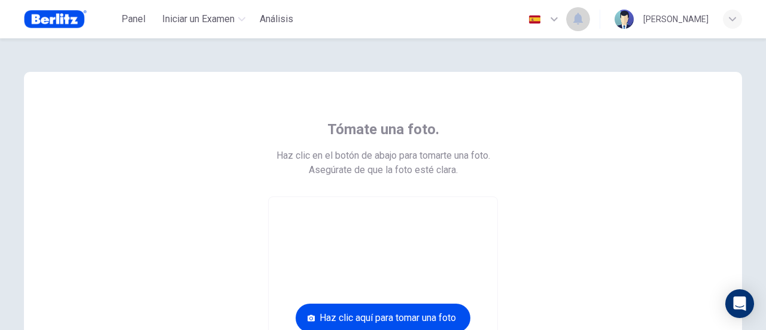
click at [573, 21] on icon "button" at bounding box center [578, 19] width 10 height 12
click at [562, 91] on div at bounding box center [383, 165] width 766 height 330
click at [655, 14] on div "[PERSON_NAME]" at bounding box center [675, 19] width 65 height 14
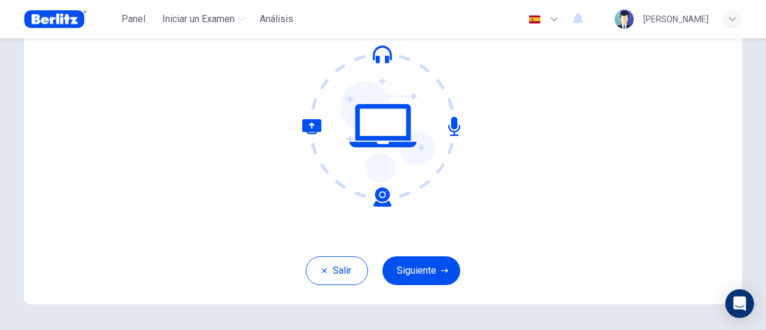
scroll to position [168, 0]
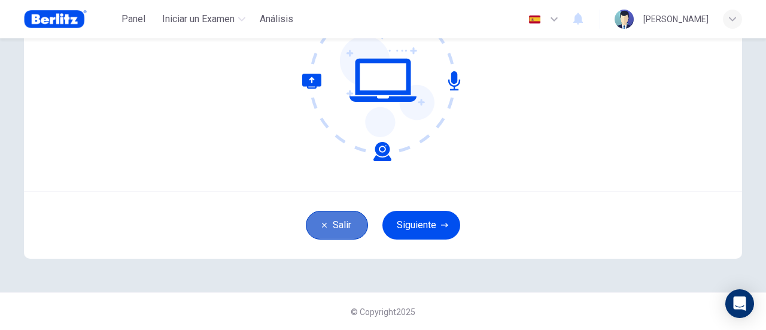
click at [345, 220] on button "Salir" at bounding box center [337, 225] width 62 height 29
